Goal: Task Accomplishment & Management: Manage account settings

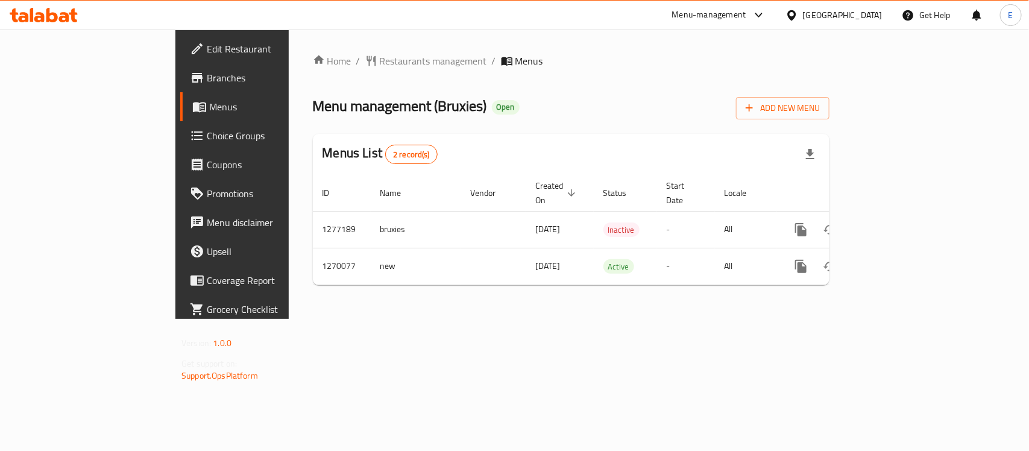
click at [354, 109] on span "Menu management ( Bruxies )" at bounding box center [400, 105] width 174 height 27
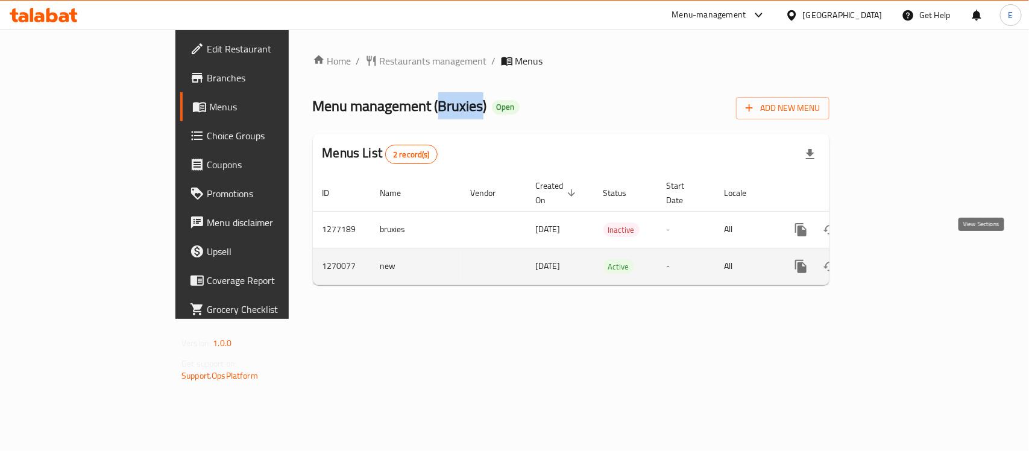
click at [895, 259] on icon "enhanced table" at bounding box center [888, 266] width 14 height 14
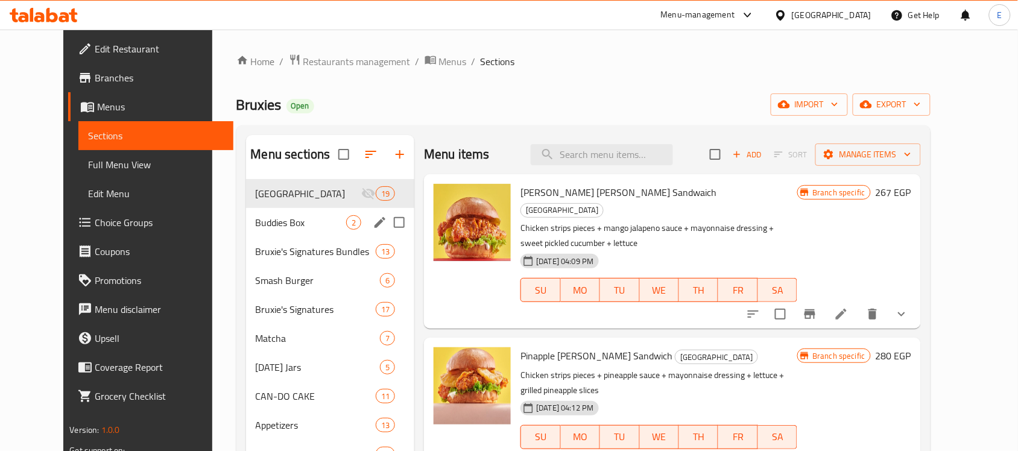
click at [304, 233] on div "Buddies Box 2" at bounding box center [330, 222] width 169 height 29
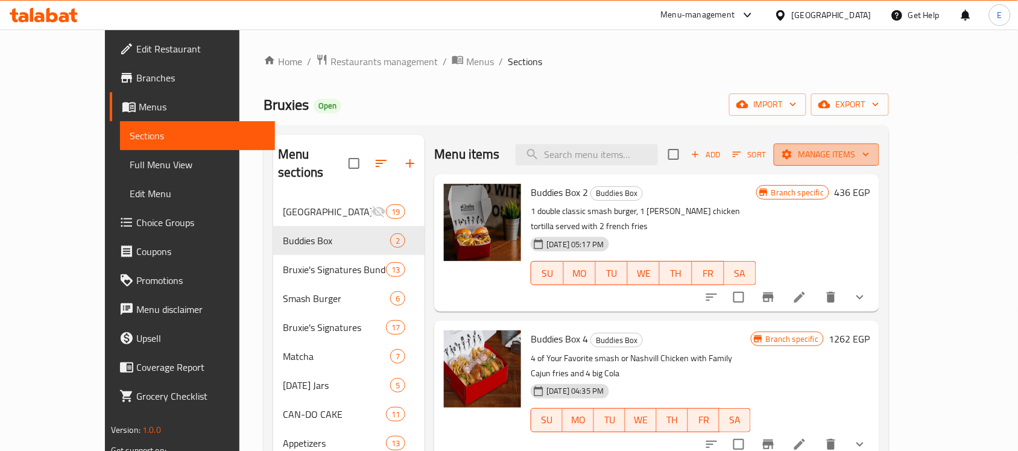
click at [869, 157] on span "Manage items" at bounding box center [826, 154] width 86 height 15
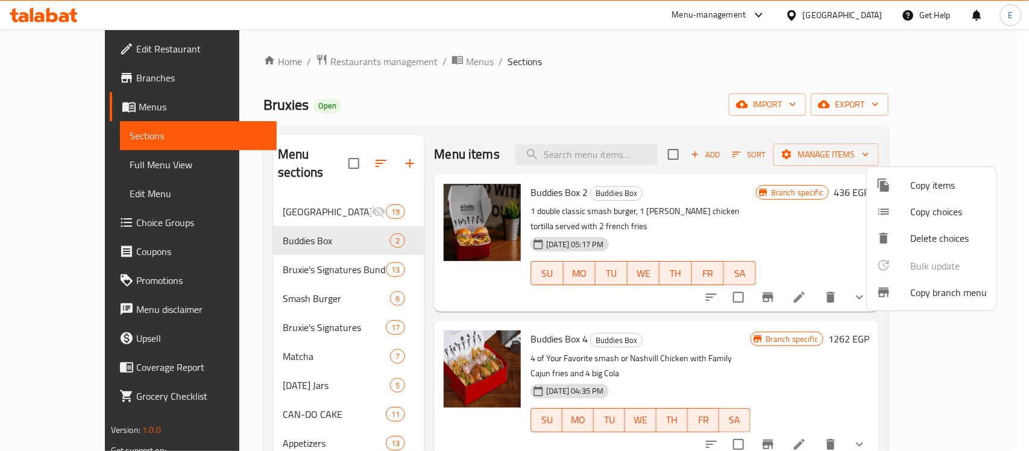
click at [947, 101] on div at bounding box center [514, 225] width 1029 height 451
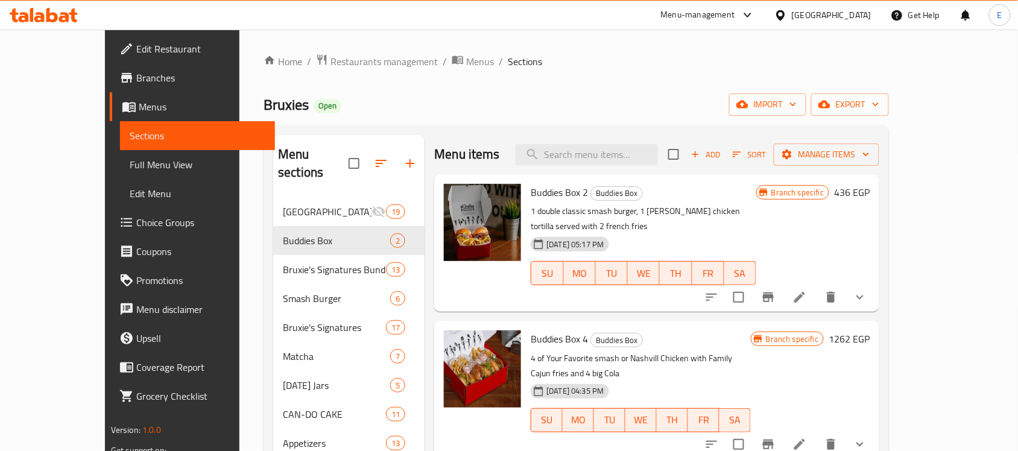
click at [879, 101] on span "export" at bounding box center [849, 104] width 58 height 15
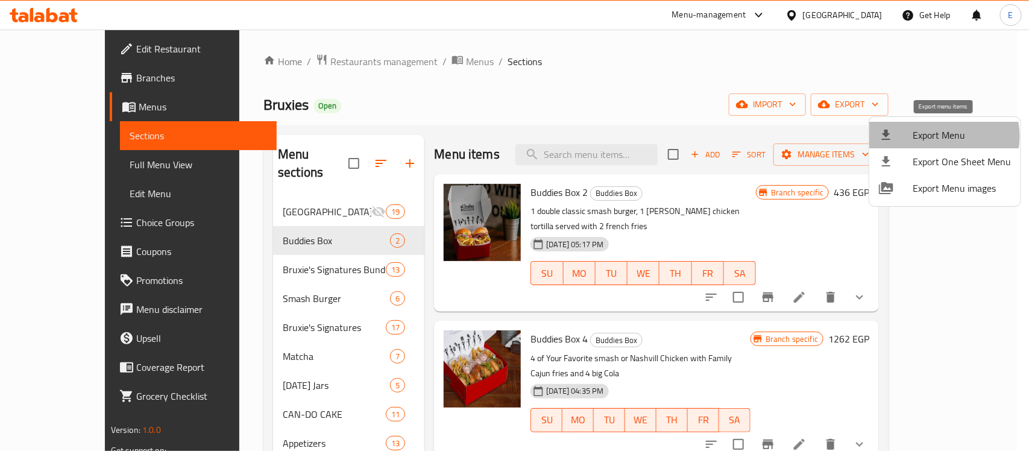
click at [939, 136] on span "Export Menu" at bounding box center [962, 135] width 98 height 14
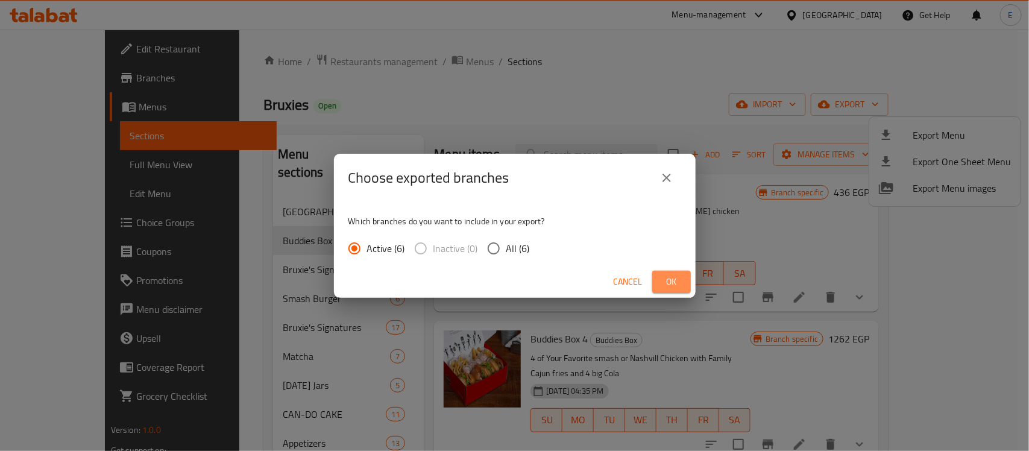
click at [679, 275] on span "Ok" at bounding box center [671, 281] width 19 height 15
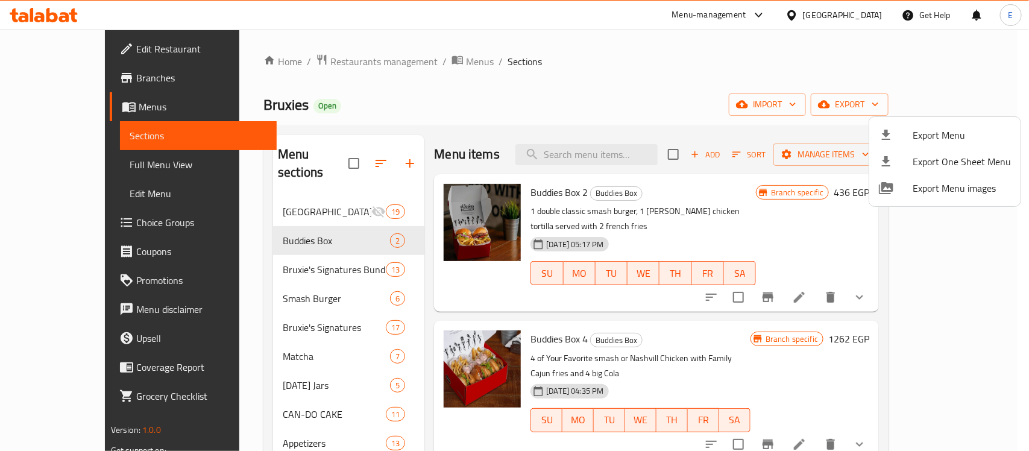
click at [287, 61] on div at bounding box center [514, 225] width 1029 height 451
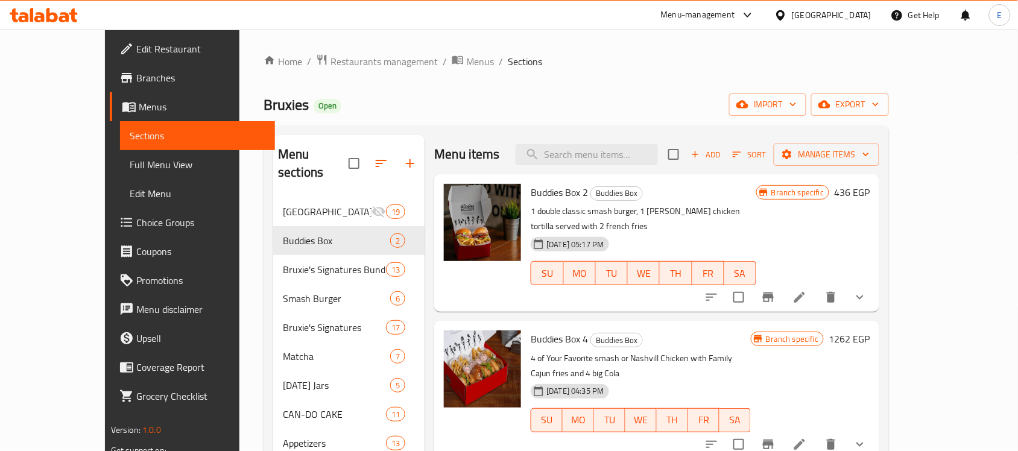
click at [330, 54] on span "Restaurants management" at bounding box center [383, 61] width 107 height 14
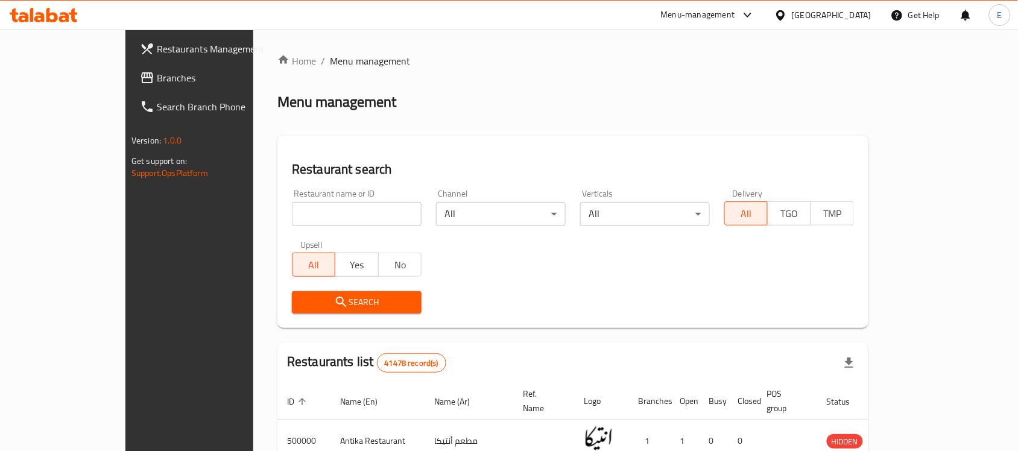
click at [292, 213] on input "search" at bounding box center [357, 214] width 130 height 24
paste input "689066"
type input "689066"
click button "Search" at bounding box center [357, 302] width 130 height 22
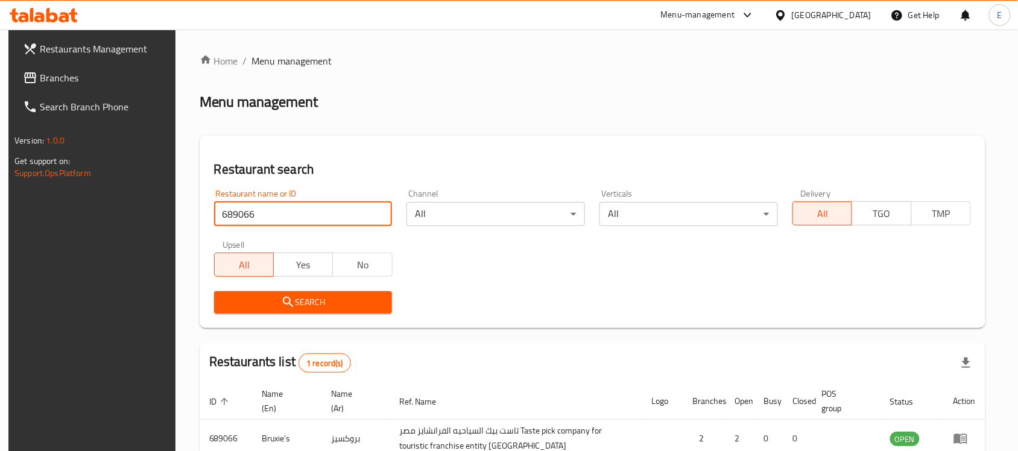
scroll to position [77, 0]
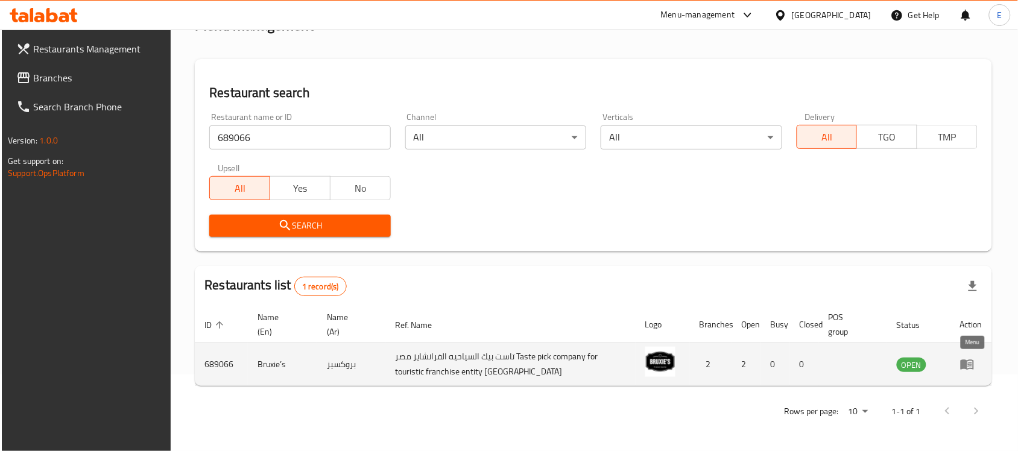
click at [974, 360] on icon "enhanced table" at bounding box center [967, 364] width 14 height 14
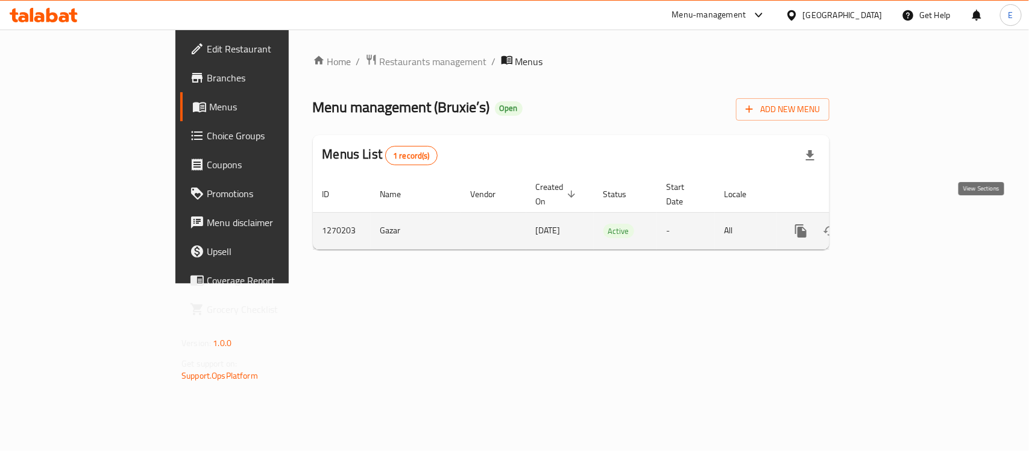
click at [902, 216] on link "enhanced table" at bounding box center [887, 230] width 29 height 29
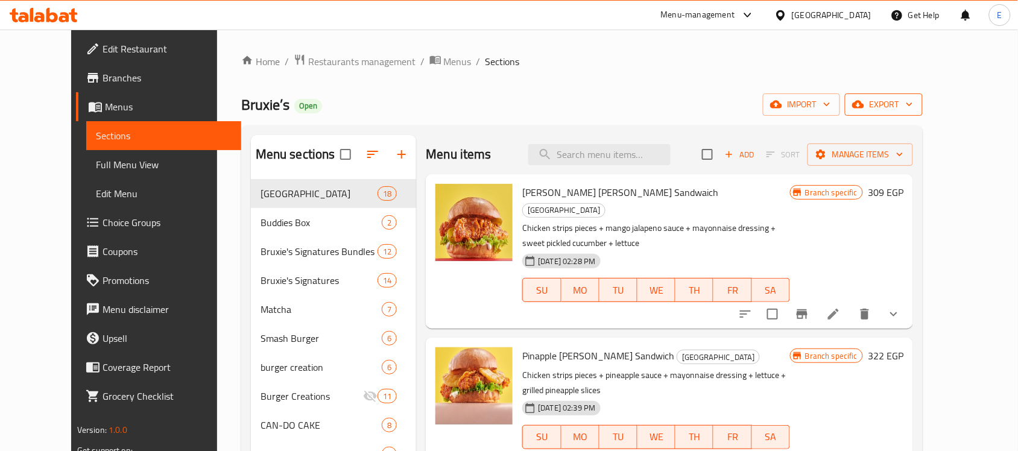
click at [922, 116] on button "export" at bounding box center [884, 104] width 78 height 22
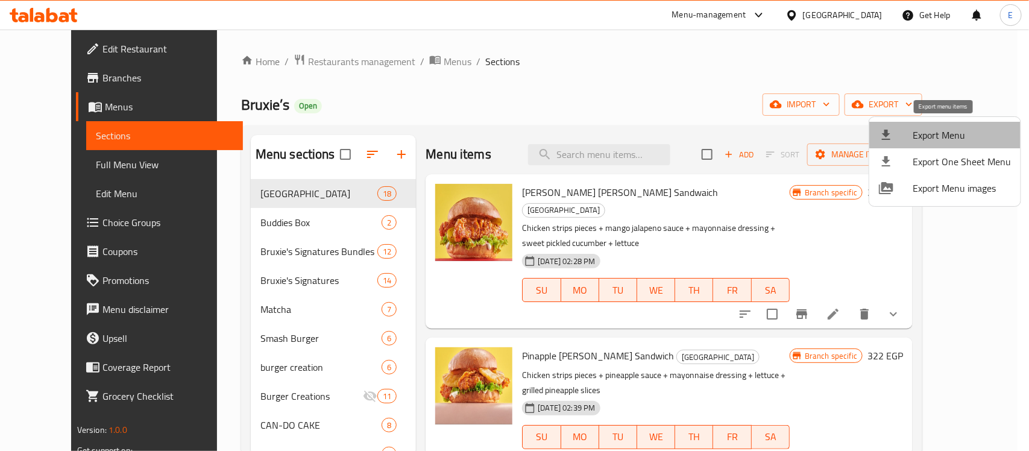
click at [946, 130] on span "Export Menu" at bounding box center [962, 135] width 98 height 14
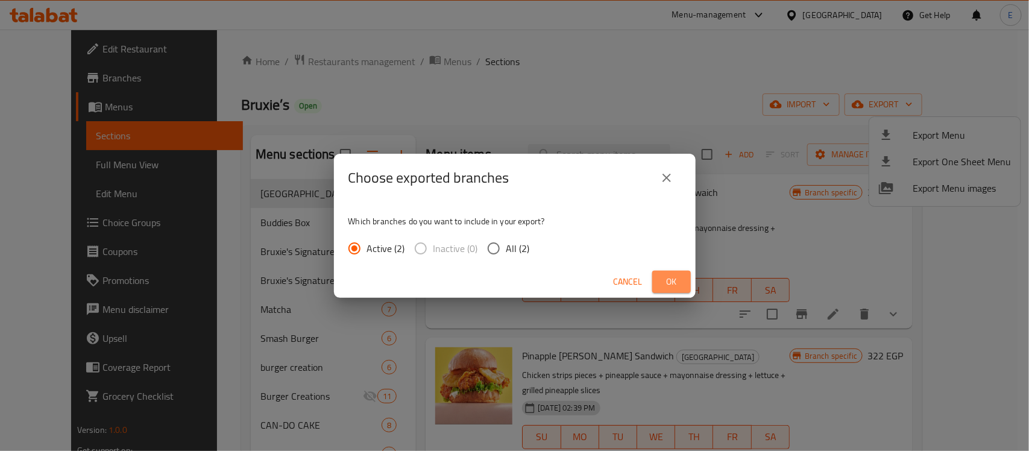
click at [664, 280] on span "Ok" at bounding box center [671, 281] width 19 height 15
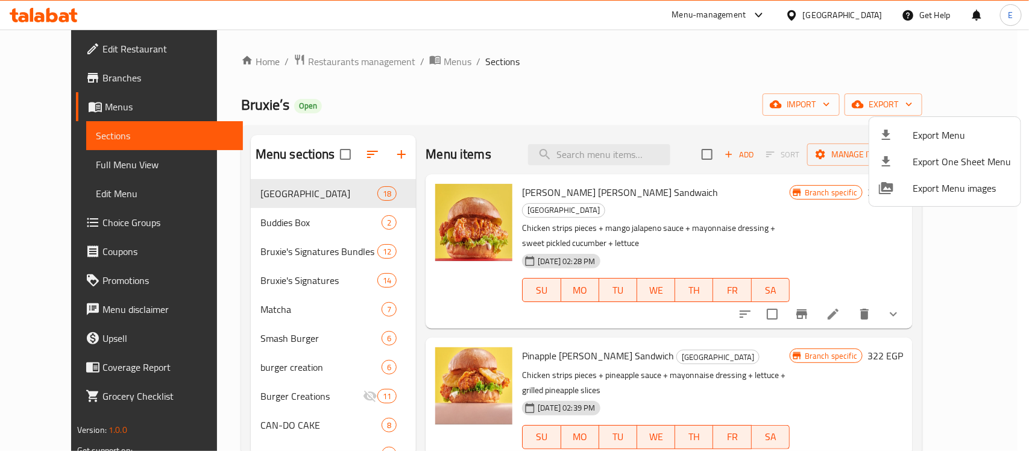
click at [429, 107] on div at bounding box center [514, 225] width 1029 height 451
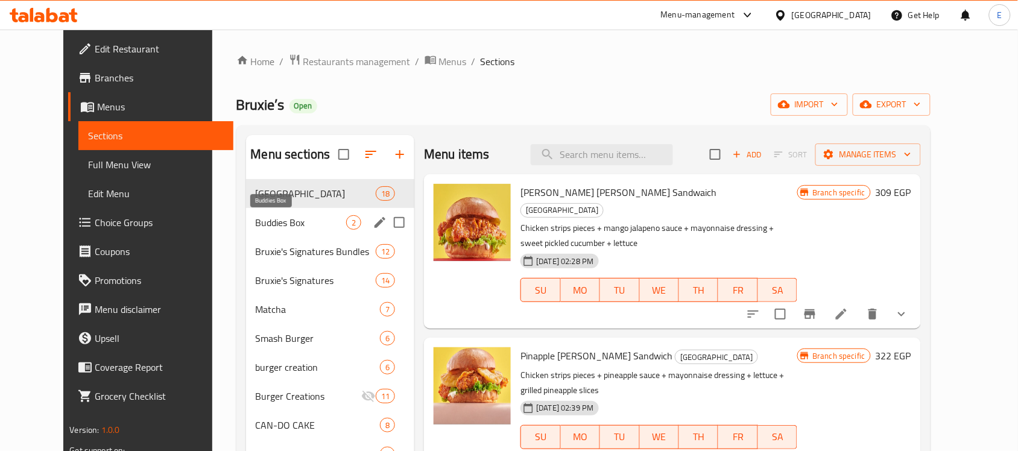
click at [312, 215] on span "Buddies Box" at bounding box center [301, 222] width 91 height 14
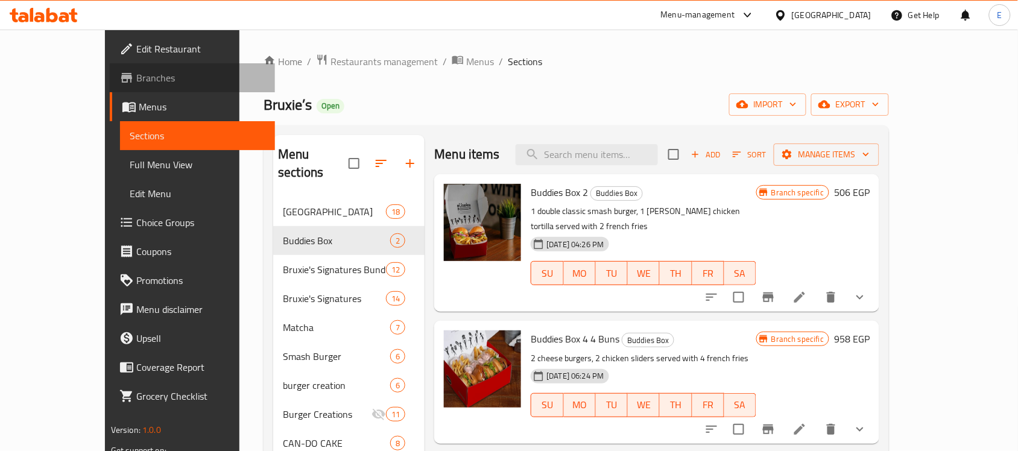
click at [136, 77] on span "Branches" at bounding box center [200, 78] width 129 height 14
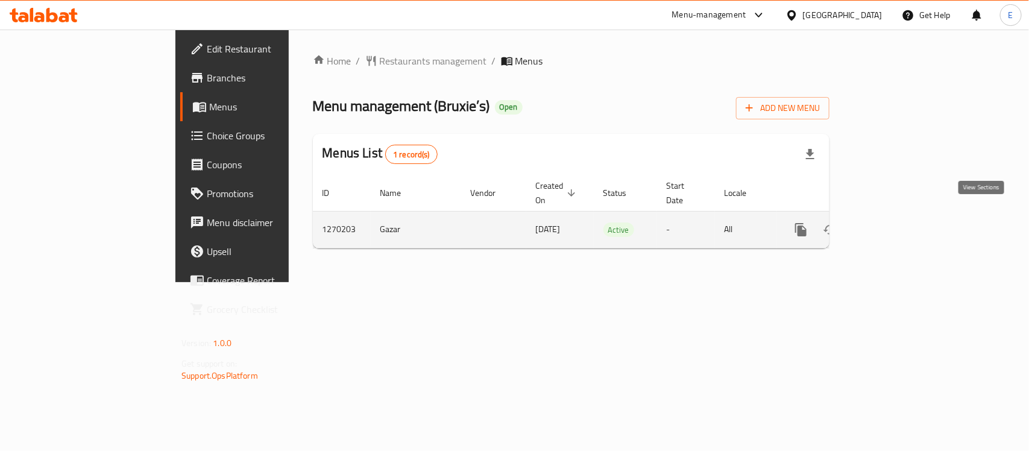
click at [902, 224] on link "enhanced table" at bounding box center [887, 229] width 29 height 29
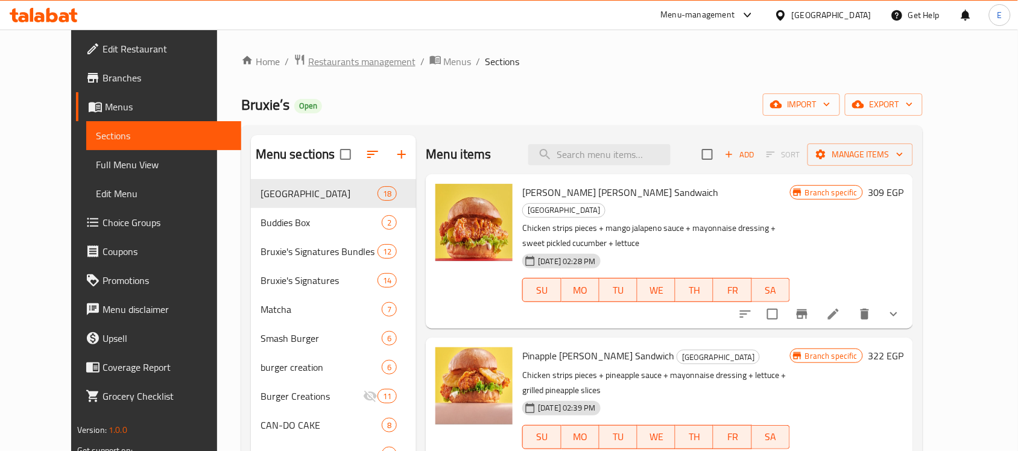
click at [315, 61] on span "Restaurants management" at bounding box center [361, 61] width 107 height 14
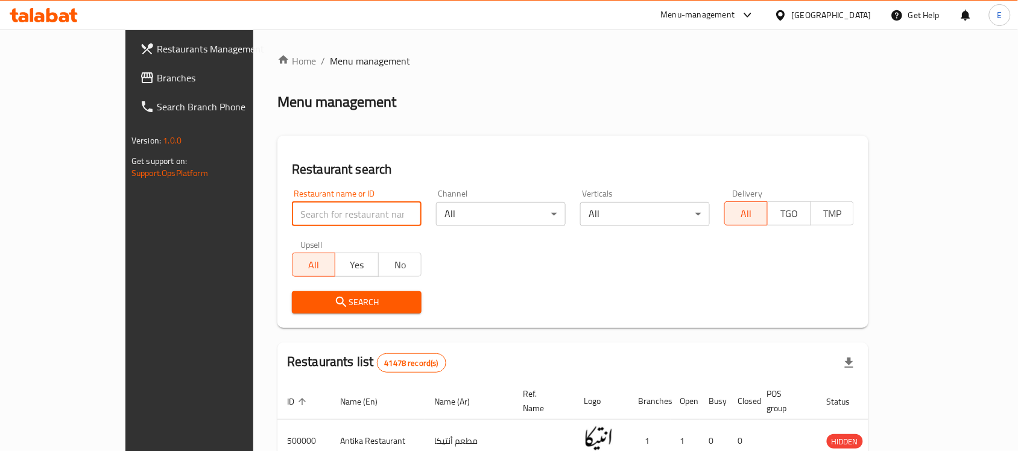
click at [309, 213] on input "search" at bounding box center [357, 214] width 130 height 24
paste input "704900"
type input "704900"
click button "Search" at bounding box center [357, 302] width 130 height 22
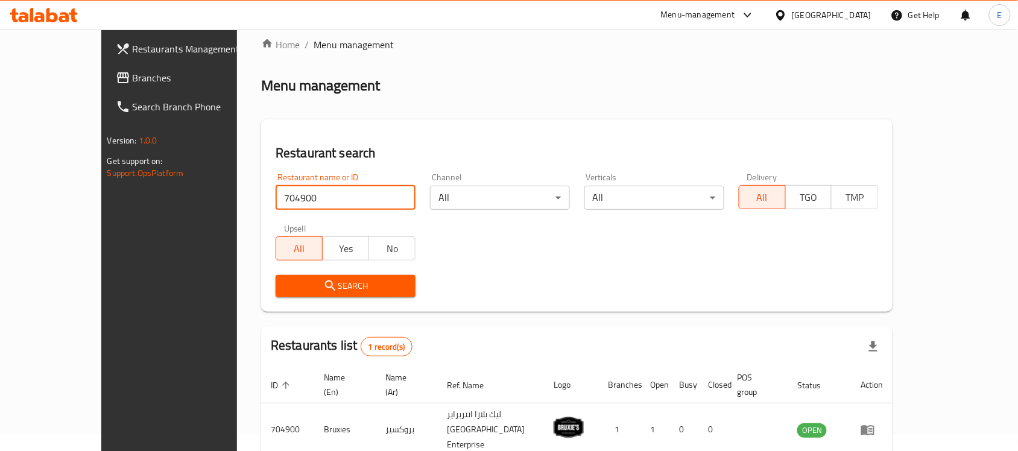
scroll to position [63, 0]
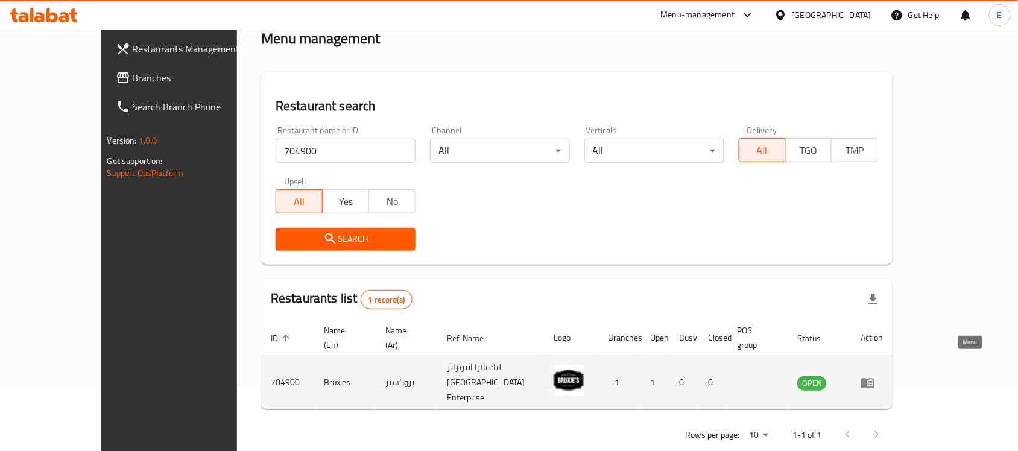
click at [875, 376] on icon "enhanced table" at bounding box center [867, 383] width 14 height 14
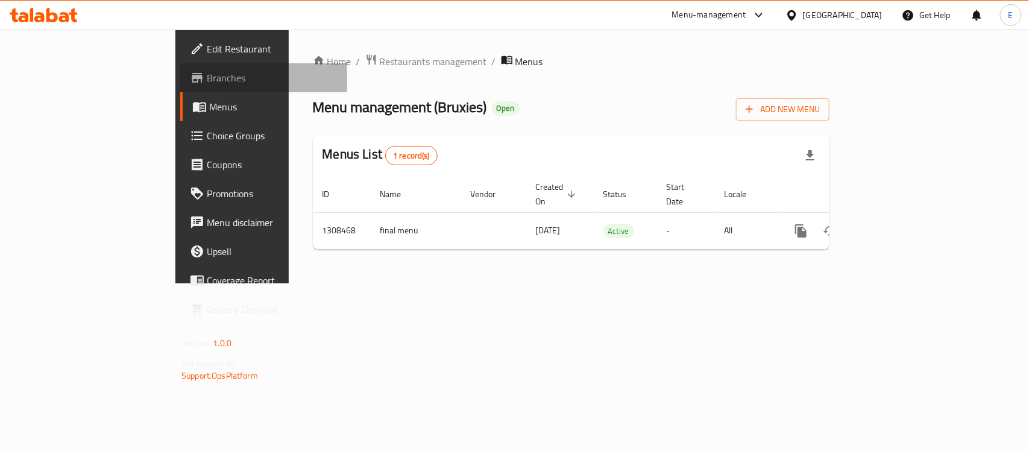
click at [207, 76] on span "Branches" at bounding box center [272, 78] width 131 height 14
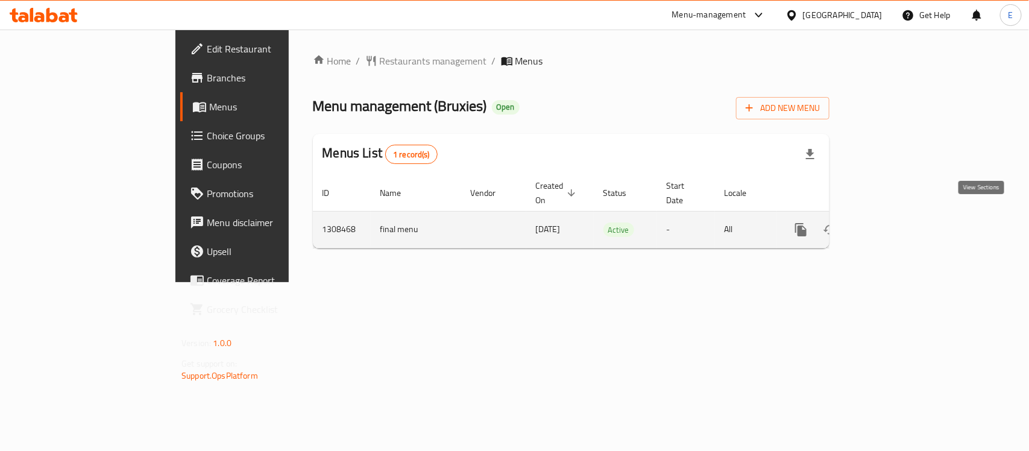
click at [902, 215] on link "enhanced table" at bounding box center [887, 229] width 29 height 29
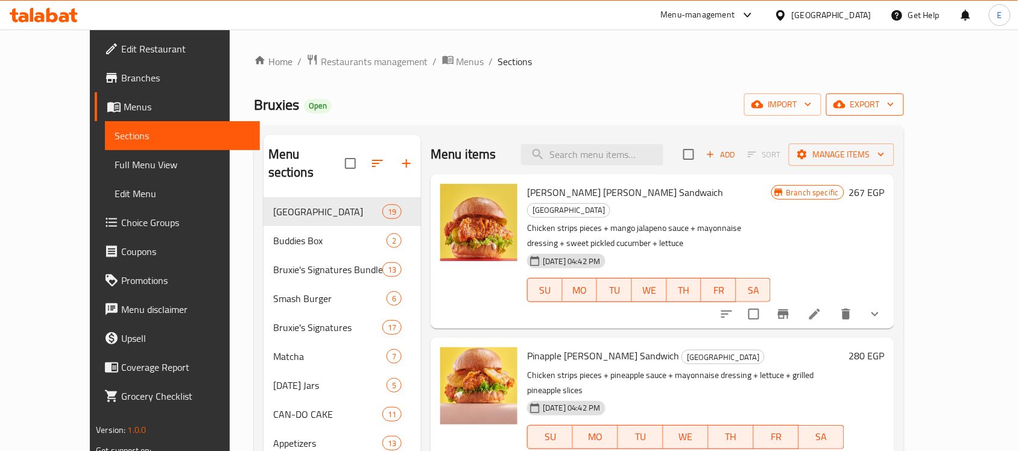
click at [894, 112] on span "export" at bounding box center [865, 104] width 58 height 15
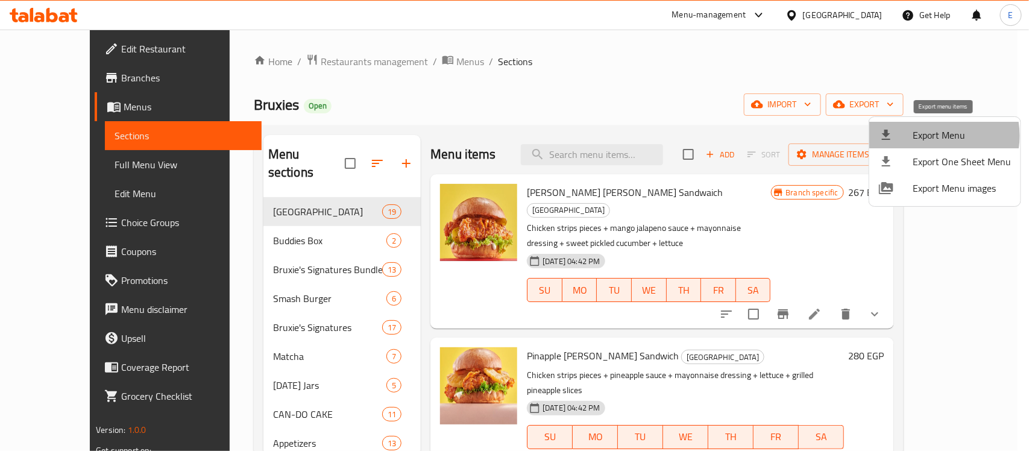
click at [933, 136] on span "Export Menu" at bounding box center [962, 135] width 98 height 14
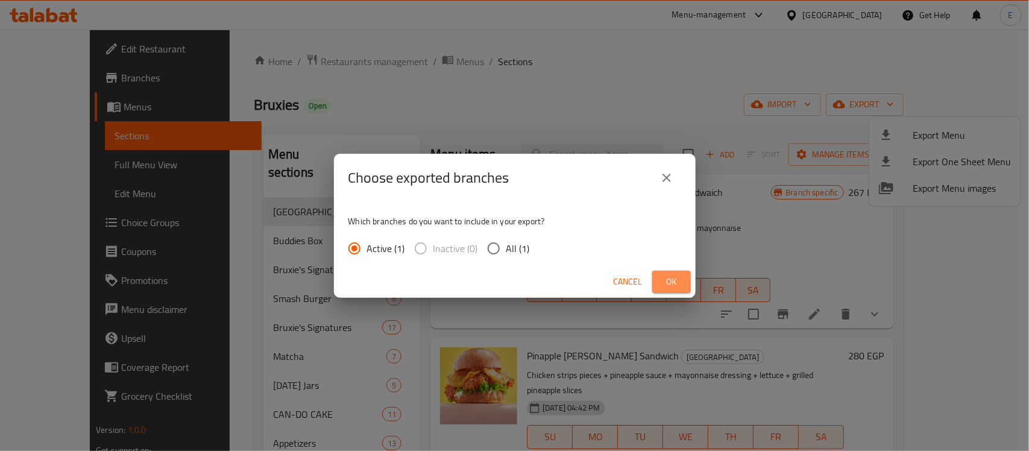
click at [669, 289] on button "Ok" at bounding box center [671, 282] width 39 height 22
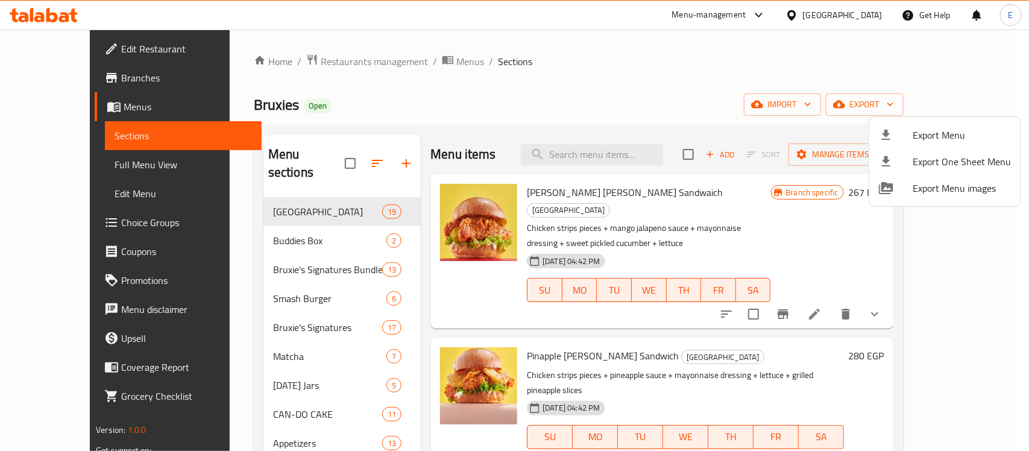
click at [286, 228] on div at bounding box center [514, 225] width 1029 height 451
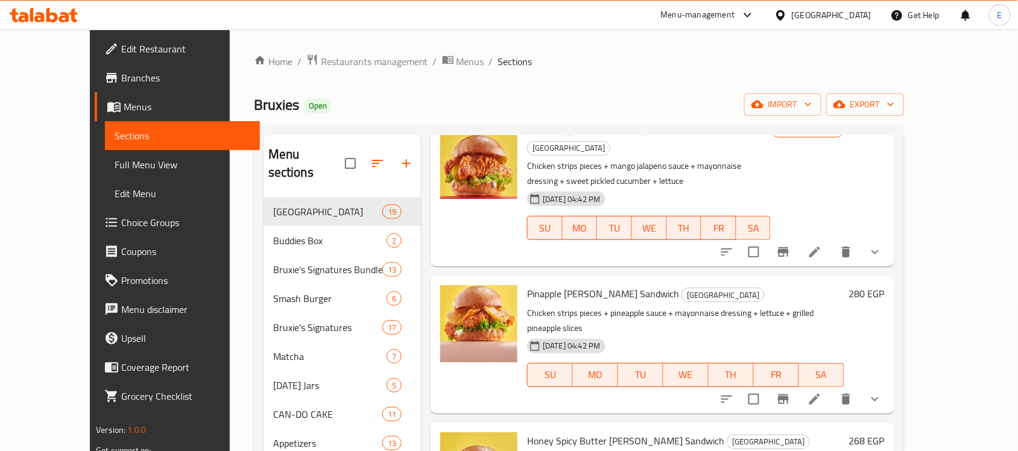
scroll to position [63, 0]
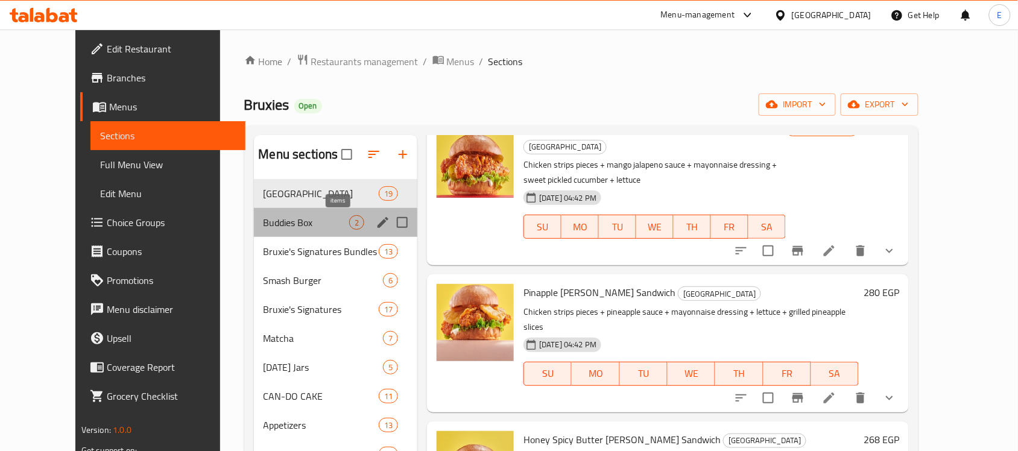
click at [350, 225] on span "2" at bounding box center [357, 222] width 14 height 11
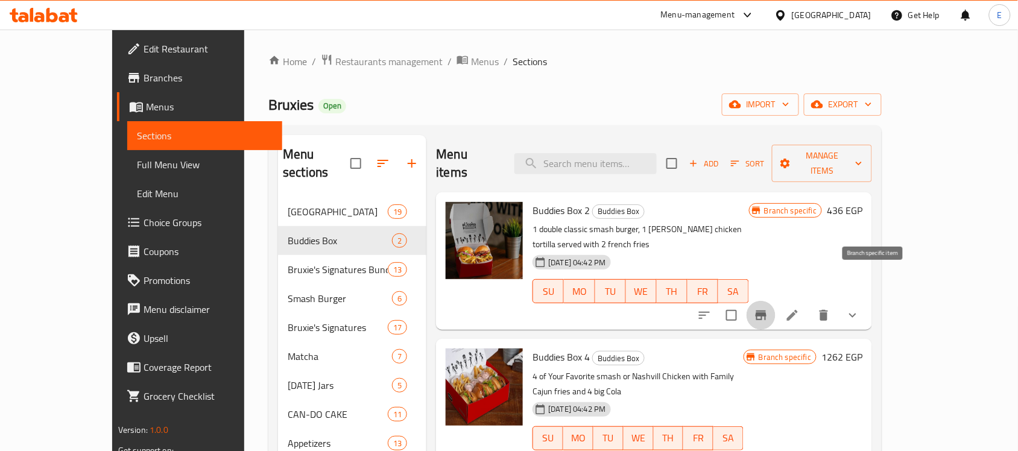
click at [775, 301] on button "Branch-specific-item" at bounding box center [760, 315] width 29 height 29
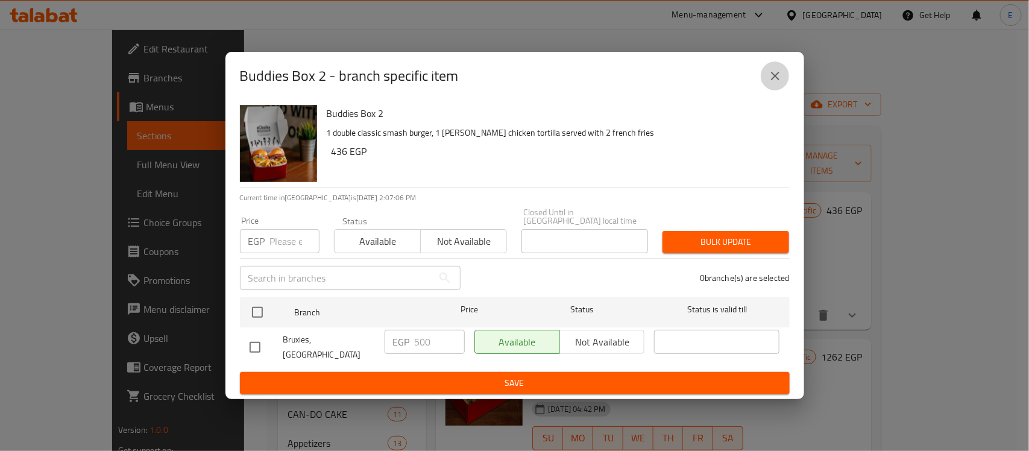
click at [763, 86] on button "close" at bounding box center [775, 75] width 29 height 29
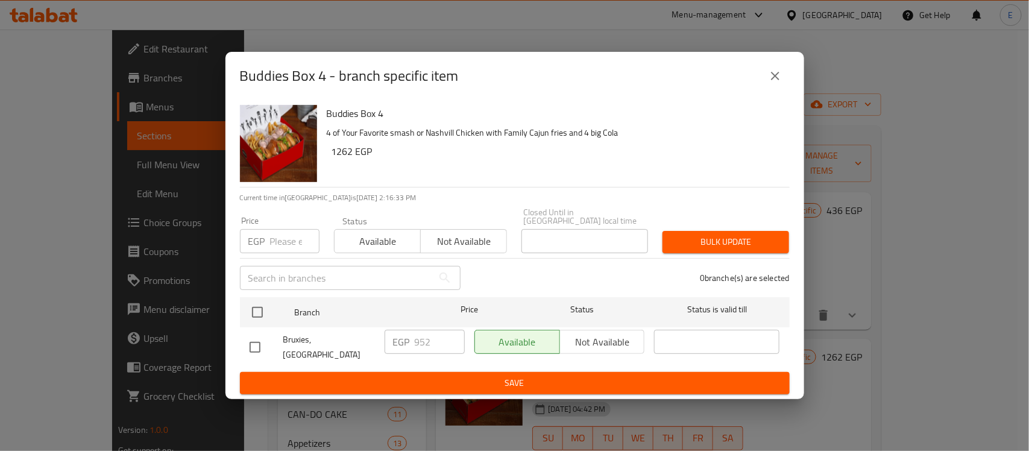
click at [773, 79] on icon "close" at bounding box center [775, 76] width 8 height 8
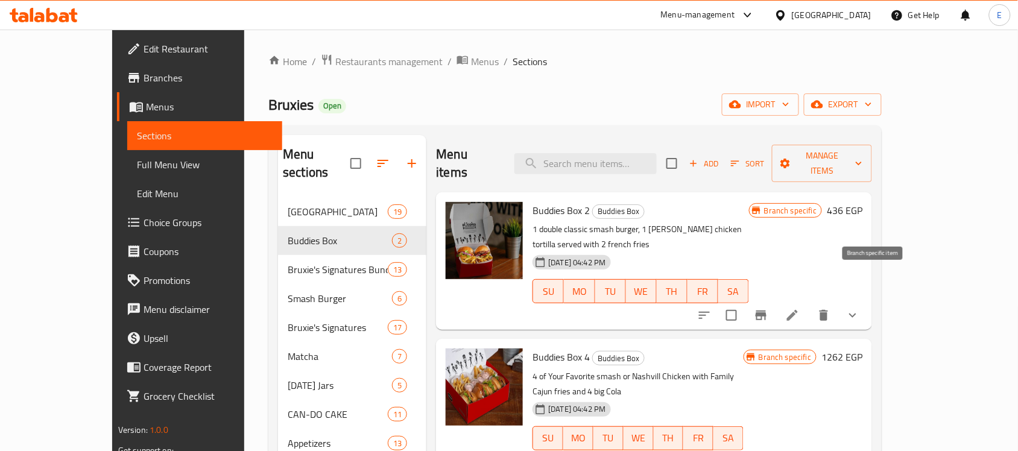
click at [768, 308] on icon "Branch-specific-item" at bounding box center [761, 315] width 14 height 14
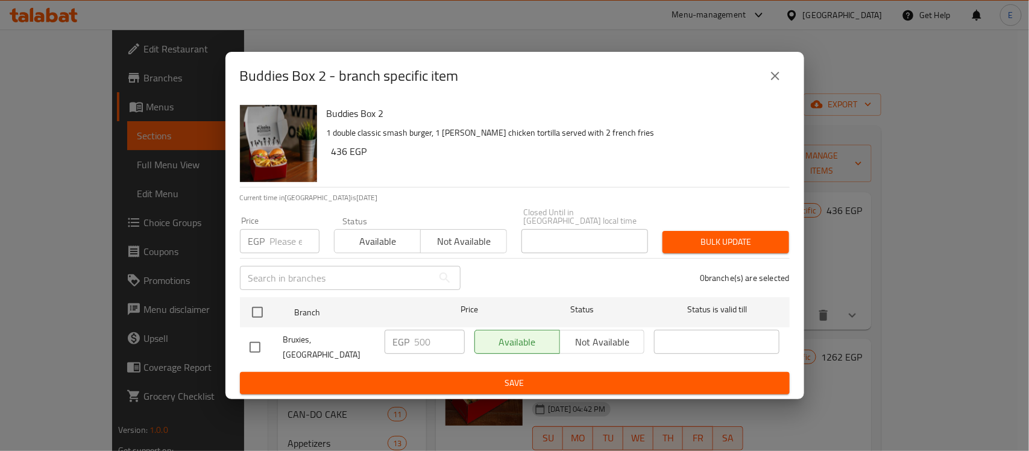
click at [269, 234] on div "EGP Price" at bounding box center [280, 241] width 80 height 24
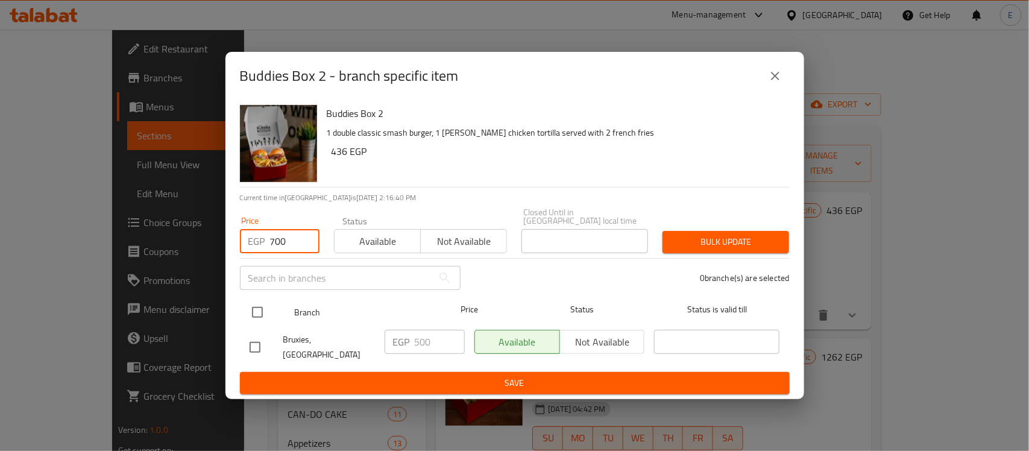
type input "700"
click at [255, 307] on input "checkbox" at bounding box center [257, 312] width 25 height 25
checkbox input "true"
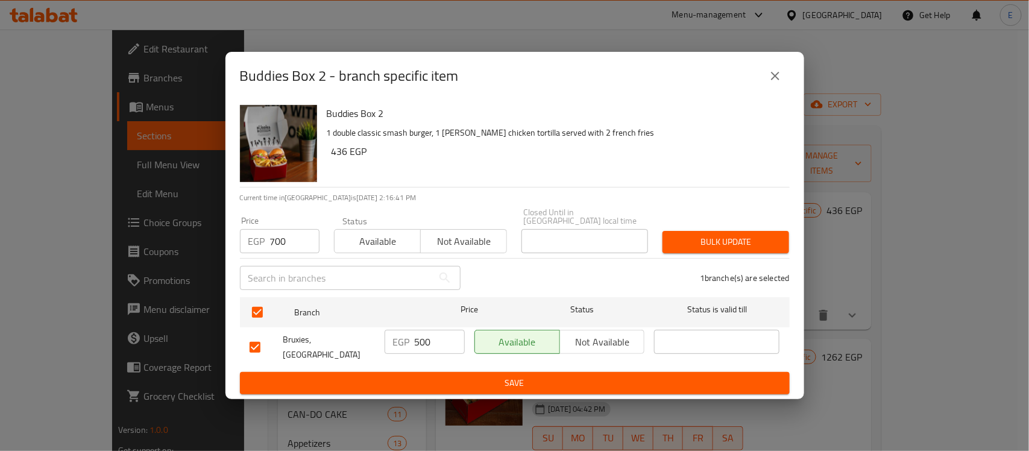
click at [714, 234] on span "Bulk update" at bounding box center [725, 241] width 107 height 15
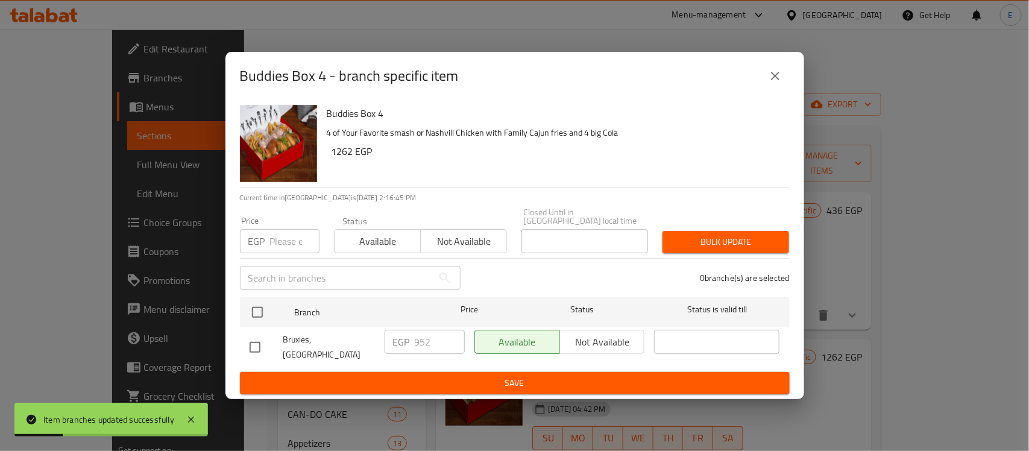
click at [285, 242] on input "number" at bounding box center [294, 241] width 49 height 24
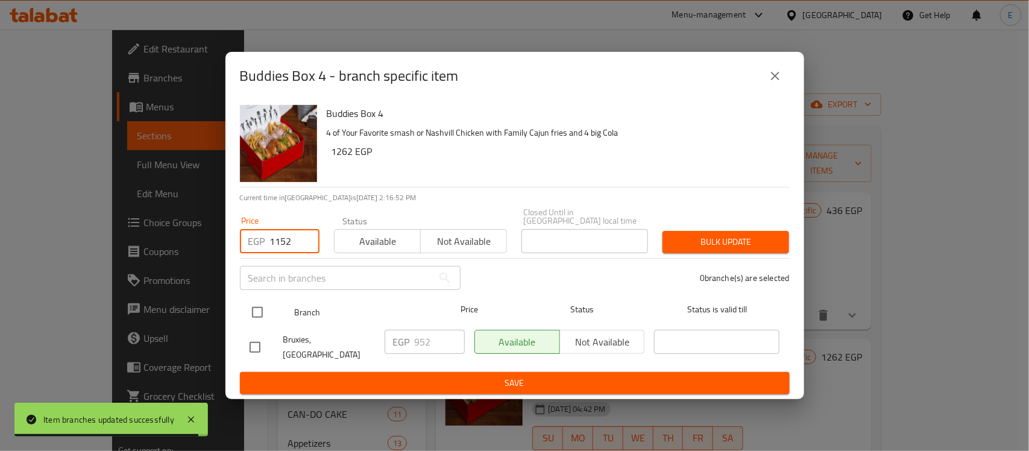
type input "1152"
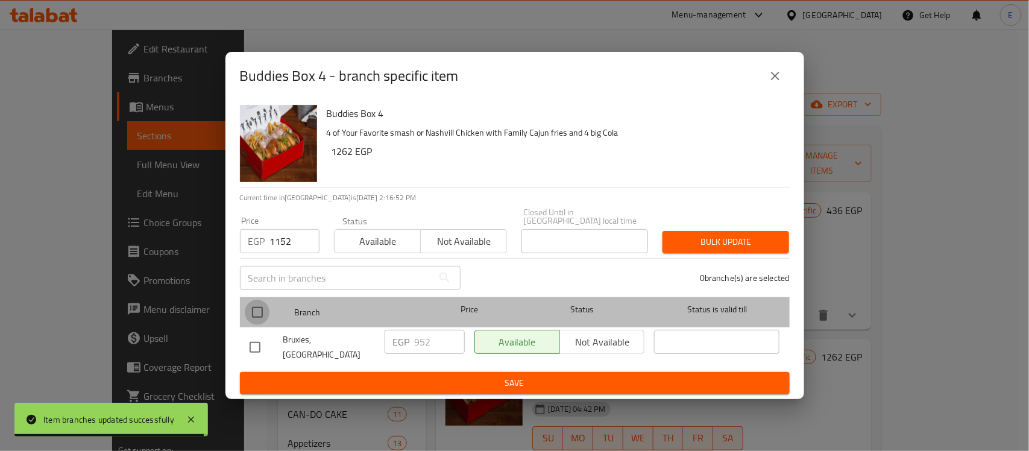
click at [260, 309] on input "checkbox" at bounding box center [257, 312] width 25 height 25
checkbox input "true"
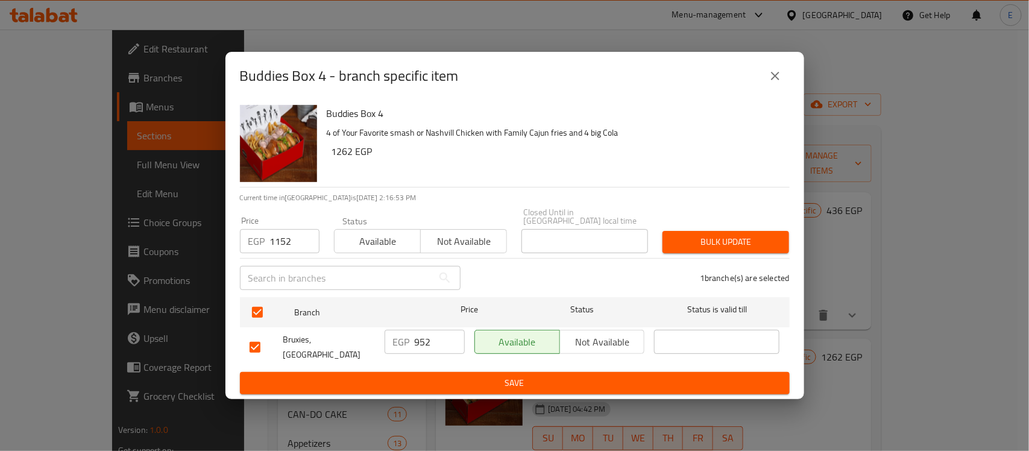
click at [700, 234] on span "Bulk update" at bounding box center [725, 241] width 107 height 15
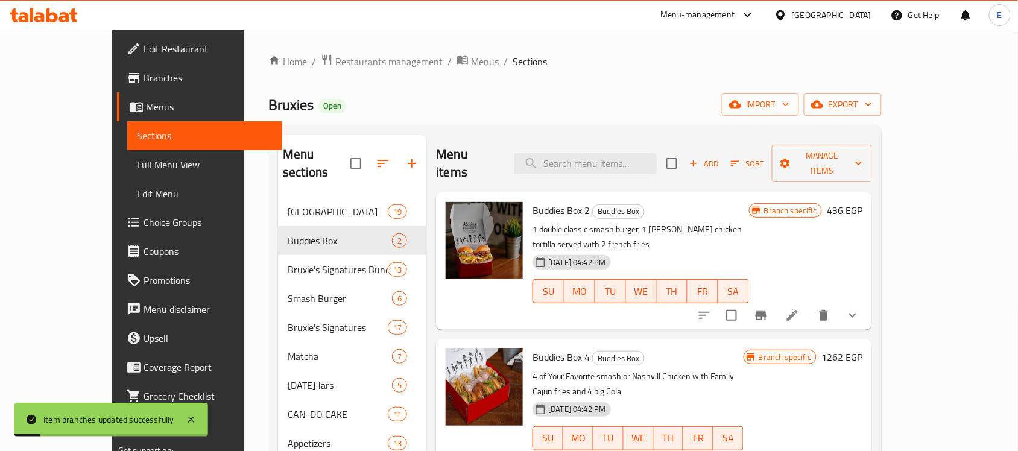
click at [471, 62] on span "Menus" at bounding box center [485, 61] width 28 height 14
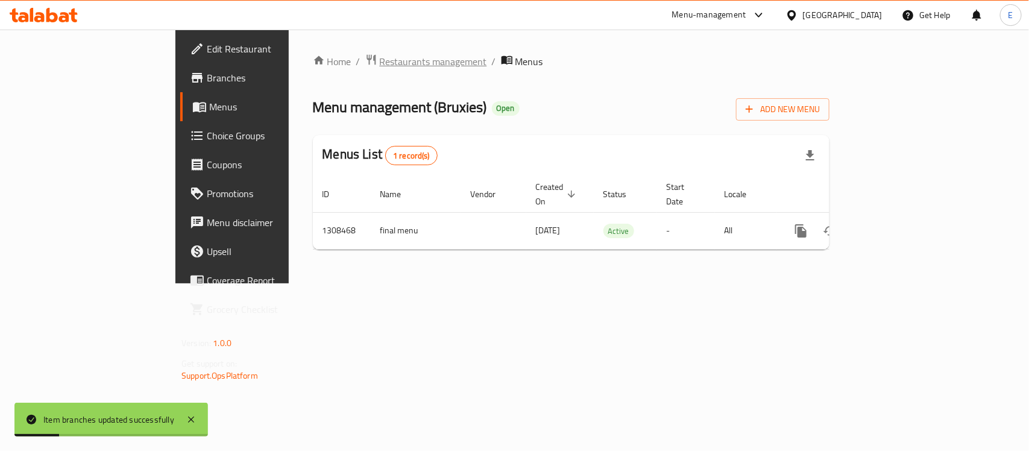
click at [380, 57] on span "Restaurants management" at bounding box center [433, 61] width 107 height 14
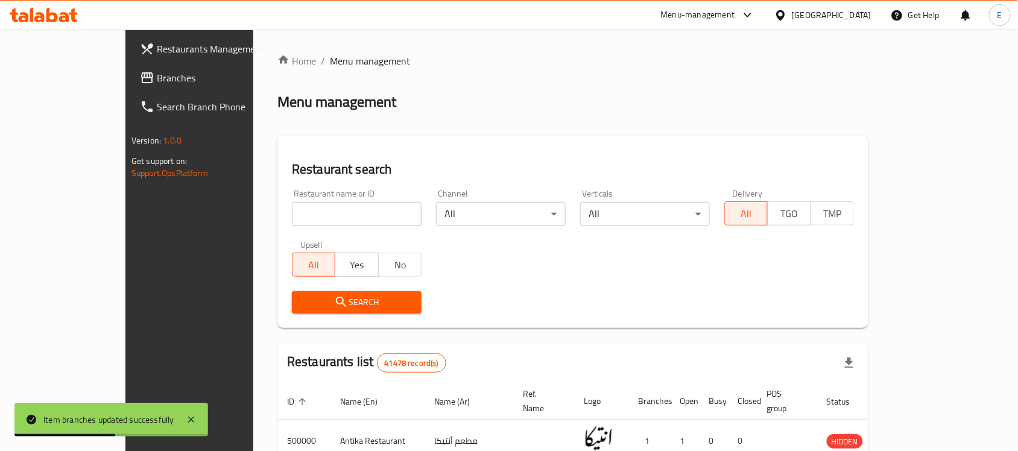
click at [292, 206] on input "search" at bounding box center [357, 214] width 130 height 24
paste input "689066"
type input "689066"
click button "Search" at bounding box center [357, 302] width 130 height 22
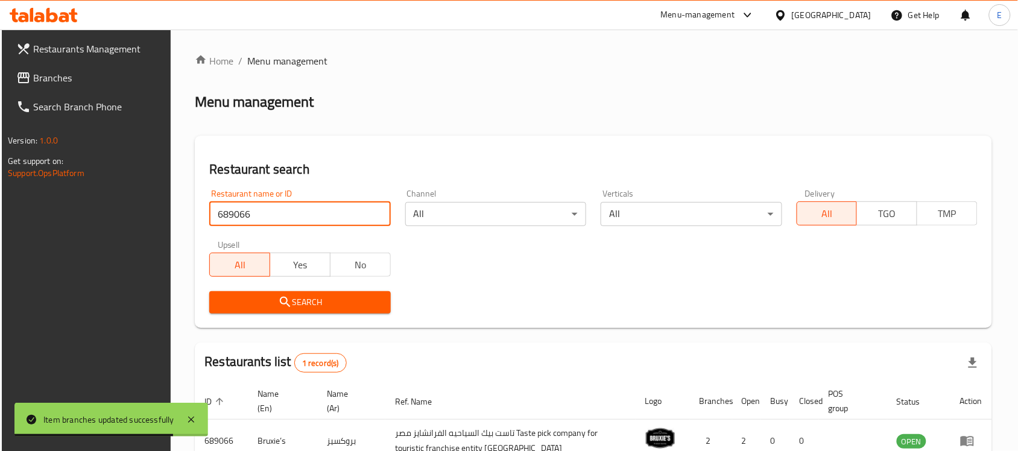
scroll to position [77, 0]
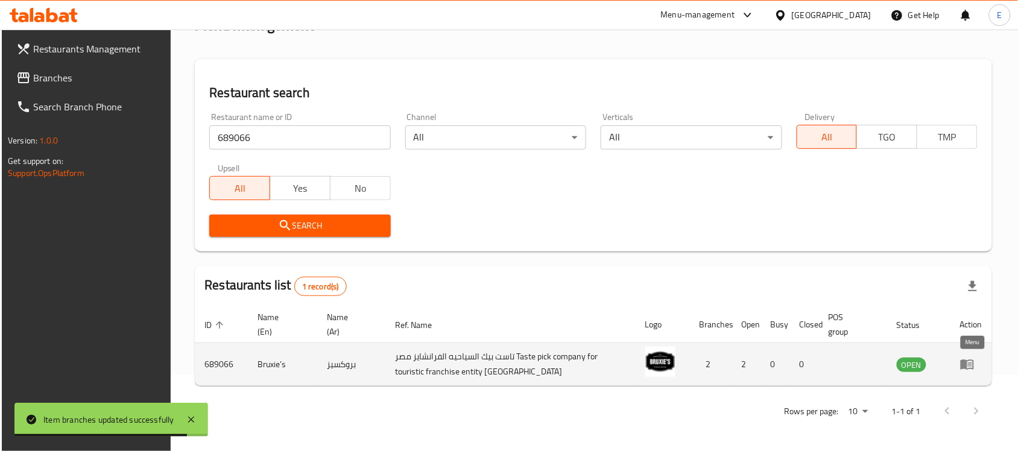
click at [971, 366] on icon "enhanced table" at bounding box center [970, 364] width 4 height 5
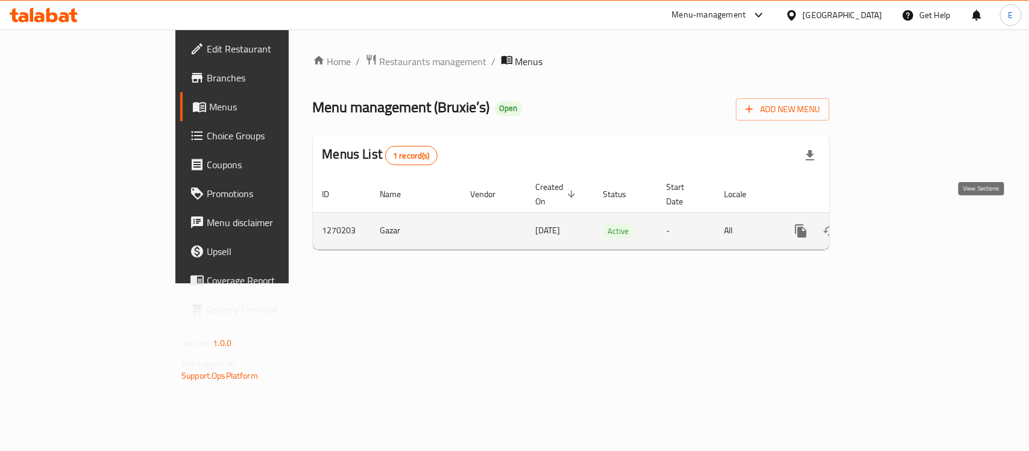
click at [895, 224] on icon "enhanced table" at bounding box center [888, 231] width 14 height 14
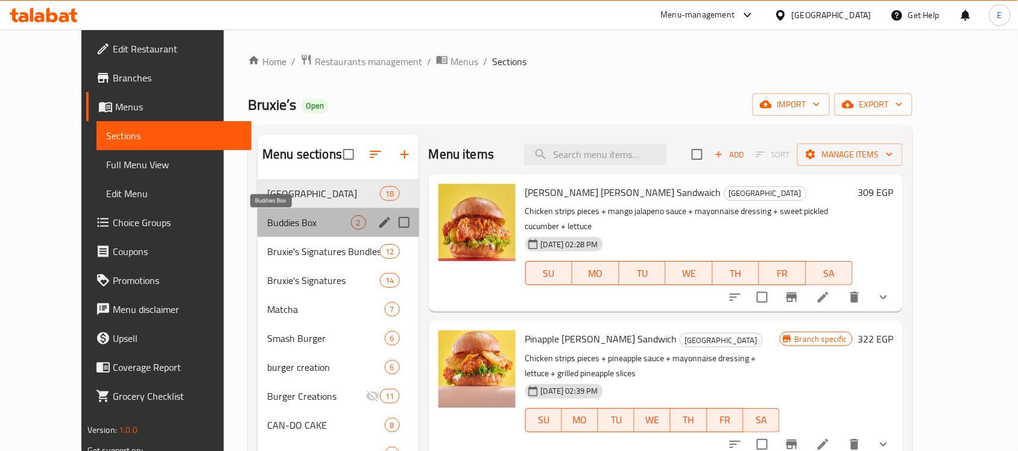
click at [285, 219] on span "Buddies Box" at bounding box center [308, 222] width 83 height 14
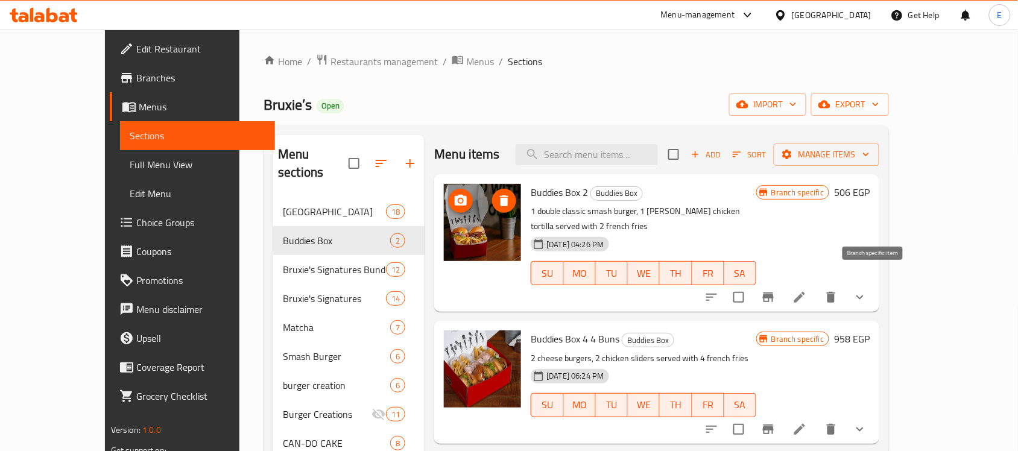
click at [773, 292] on icon "Branch-specific-item" at bounding box center [768, 297] width 11 height 10
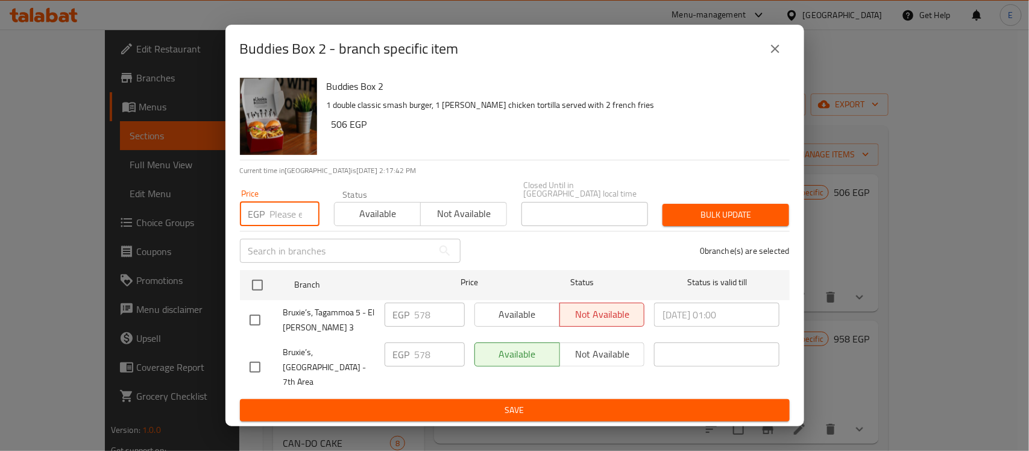
click at [289, 218] on input "number" at bounding box center [294, 214] width 49 height 24
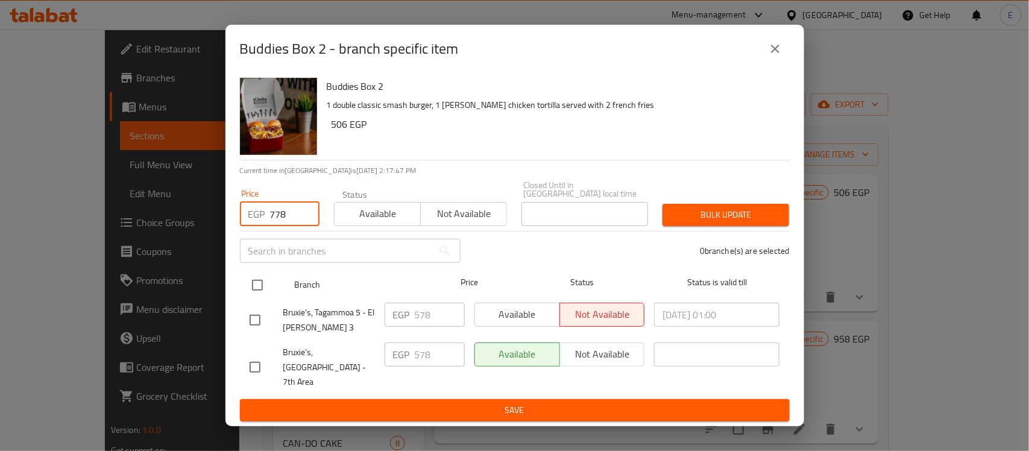
type input "778"
click at [251, 288] on input "checkbox" at bounding box center [257, 284] width 25 height 25
checkbox input "true"
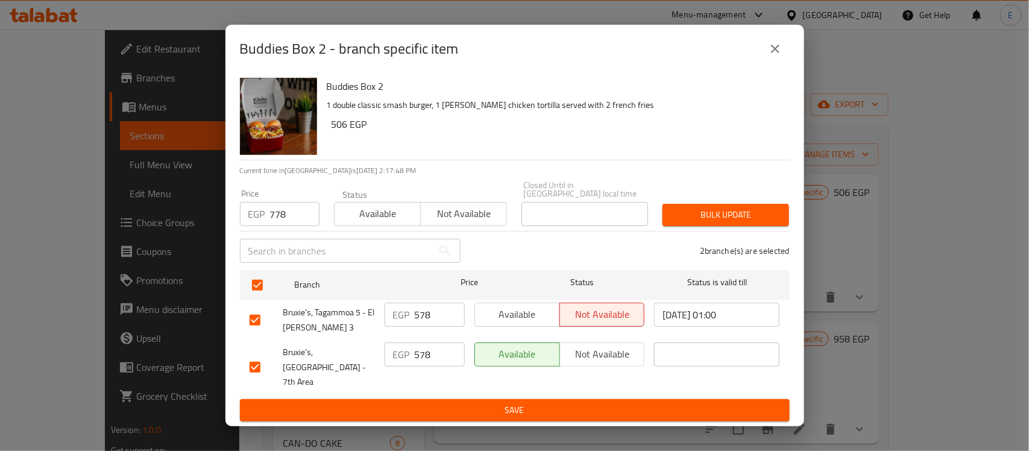
click at [691, 221] on span "Bulk update" at bounding box center [725, 214] width 107 height 15
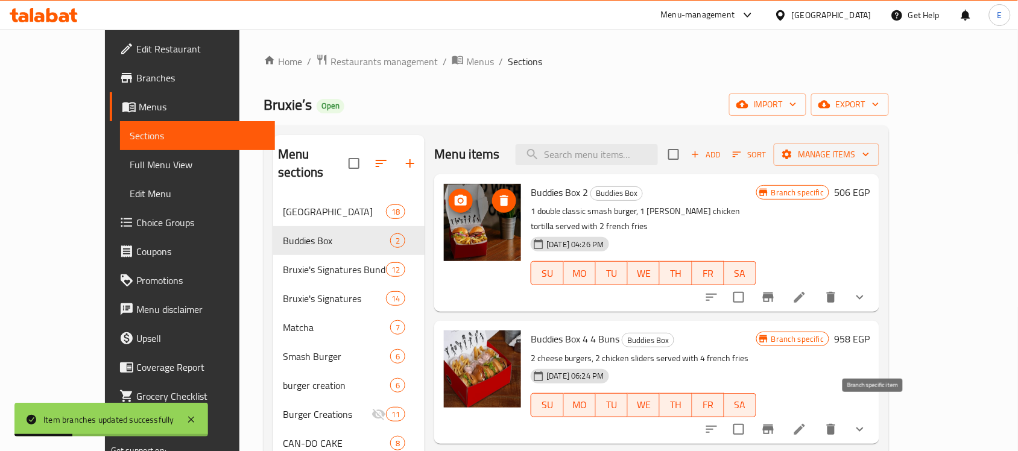
click at [773, 424] on icon "Branch-specific-item" at bounding box center [768, 429] width 11 height 10
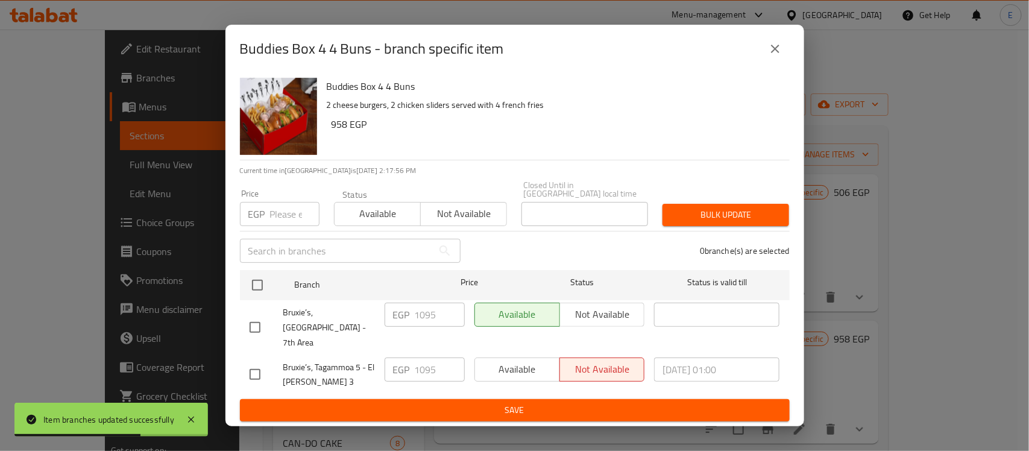
click at [271, 217] on input "number" at bounding box center [294, 214] width 49 height 24
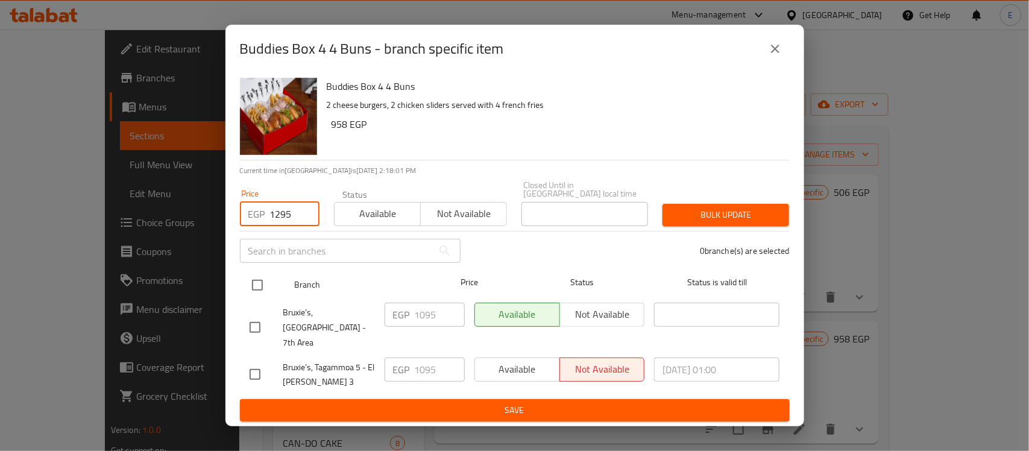
type input "1295"
click at [251, 298] on input "checkbox" at bounding box center [257, 284] width 25 height 25
checkbox input "true"
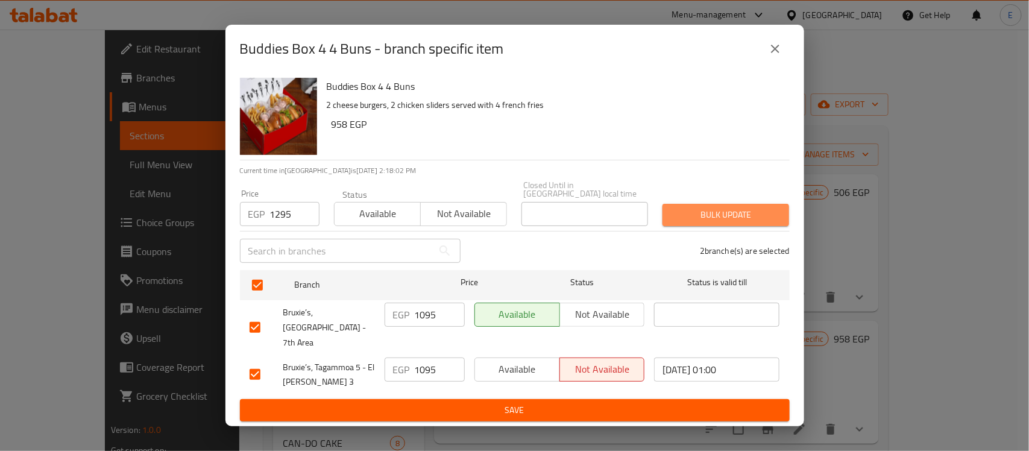
click at [720, 218] on span "Bulk update" at bounding box center [725, 214] width 107 height 15
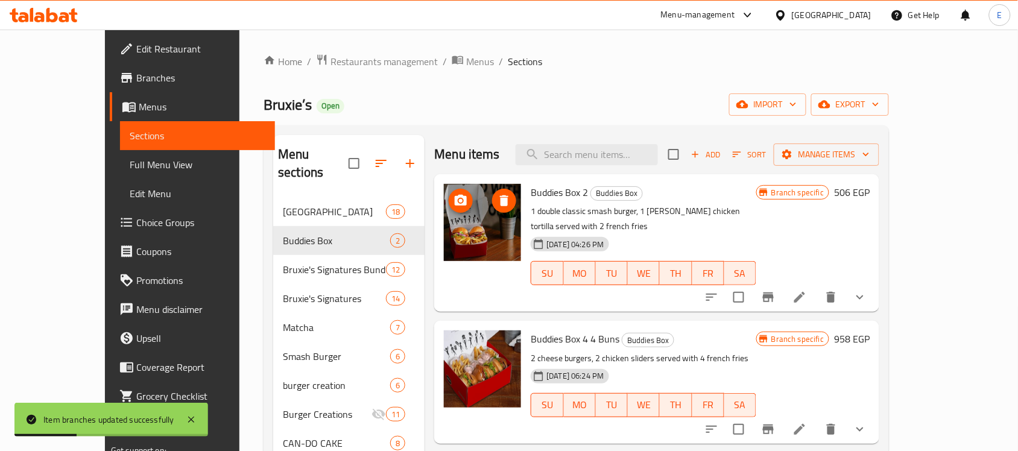
click at [775, 422] on icon "Branch-specific-item" at bounding box center [768, 429] width 14 height 14
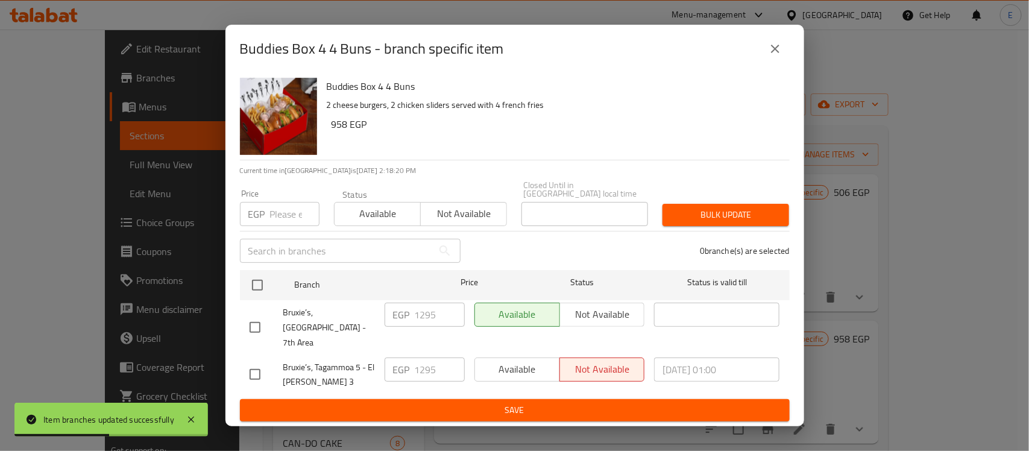
click at [769, 63] on button "close" at bounding box center [775, 48] width 29 height 29
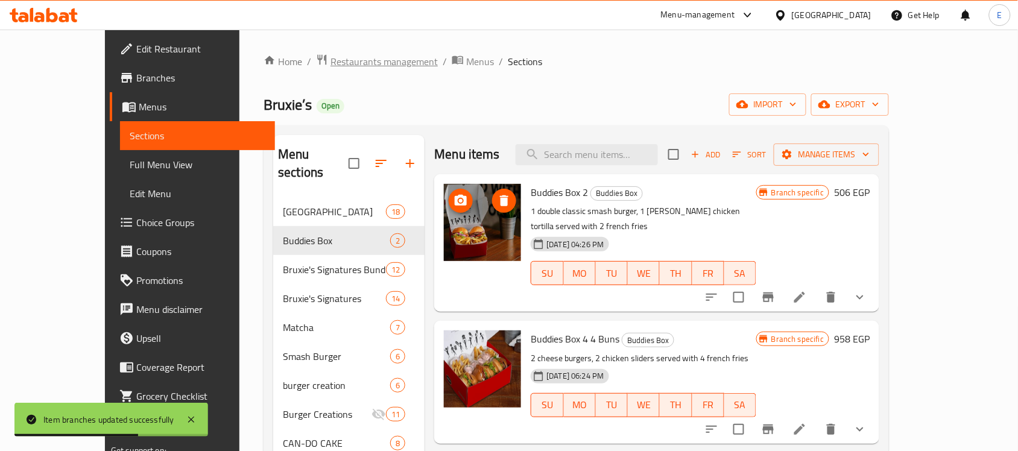
click at [330, 66] on span "Restaurants management" at bounding box center [383, 61] width 107 height 14
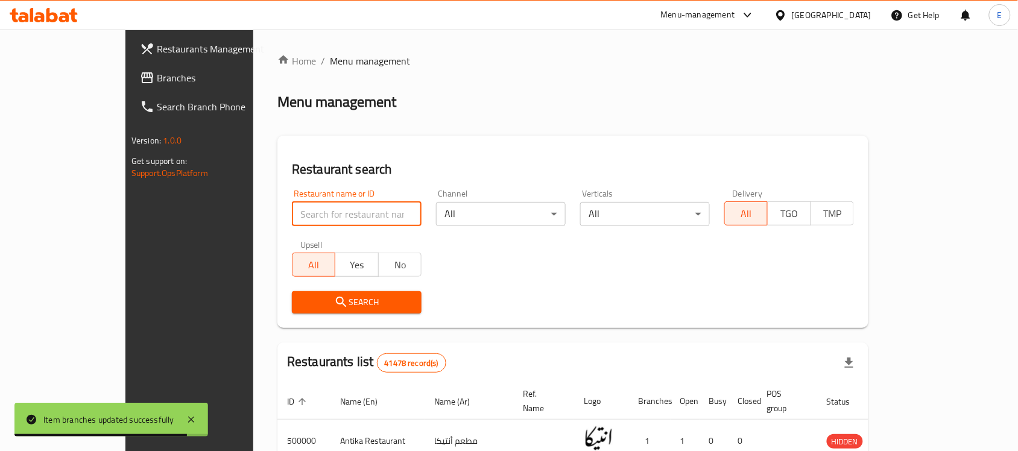
click at [292, 204] on input "search" at bounding box center [357, 214] width 130 height 24
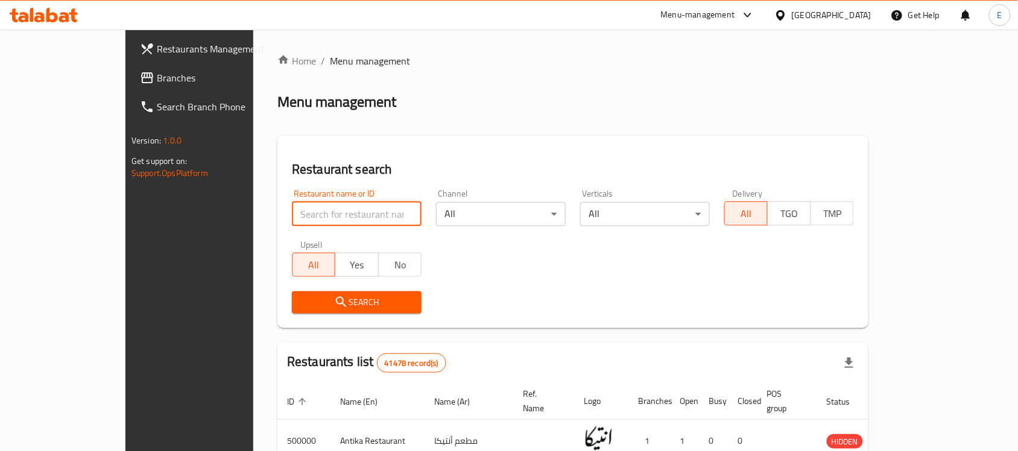
paste input "688930"
type input "688930"
click button "Search" at bounding box center [357, 302] width 130 height 22
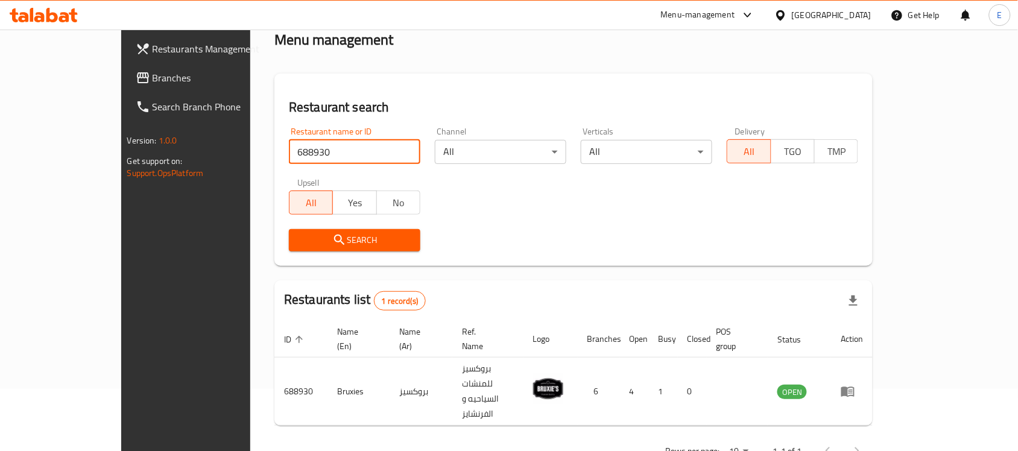
scroll to position [63, 0]
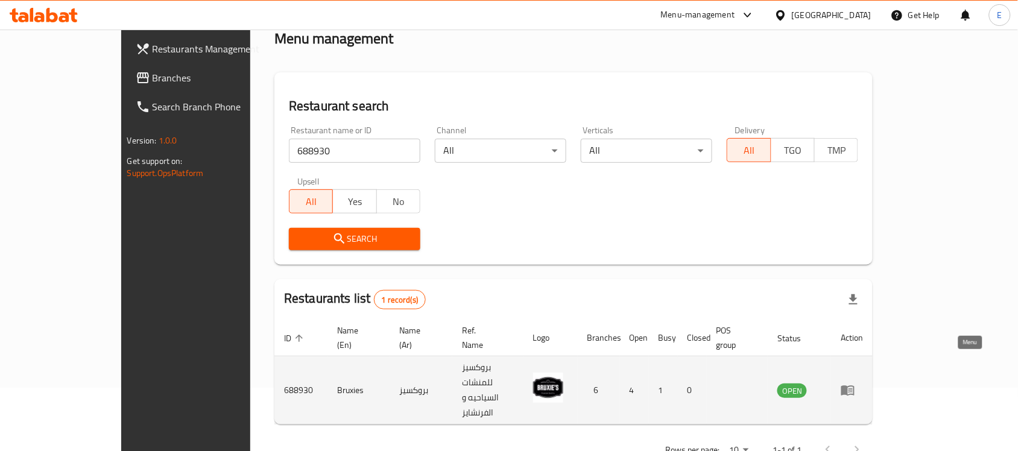
click at [863, 383] on link "enhanced table" at bounding box center [851, 390] width 22 height 14
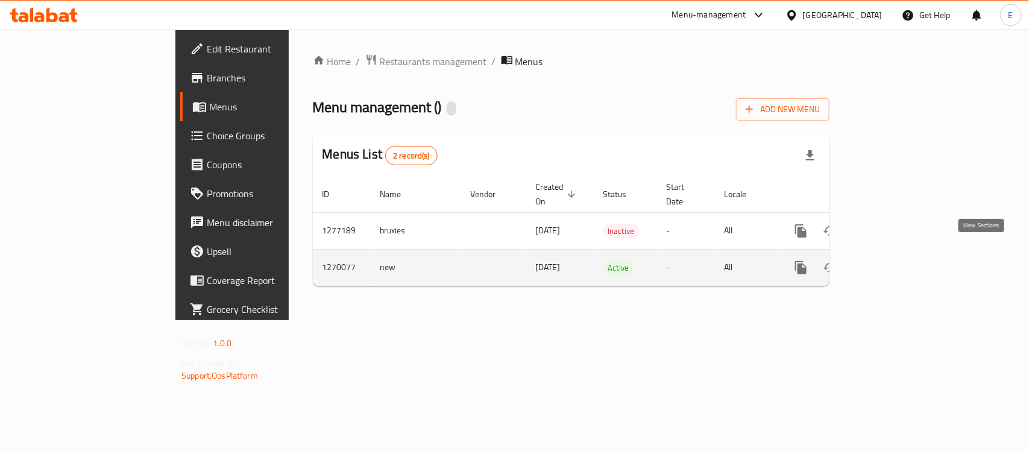
click at [895, 260] on icon "enhanced table" at bounding box center [888, 267] width 14 height 14
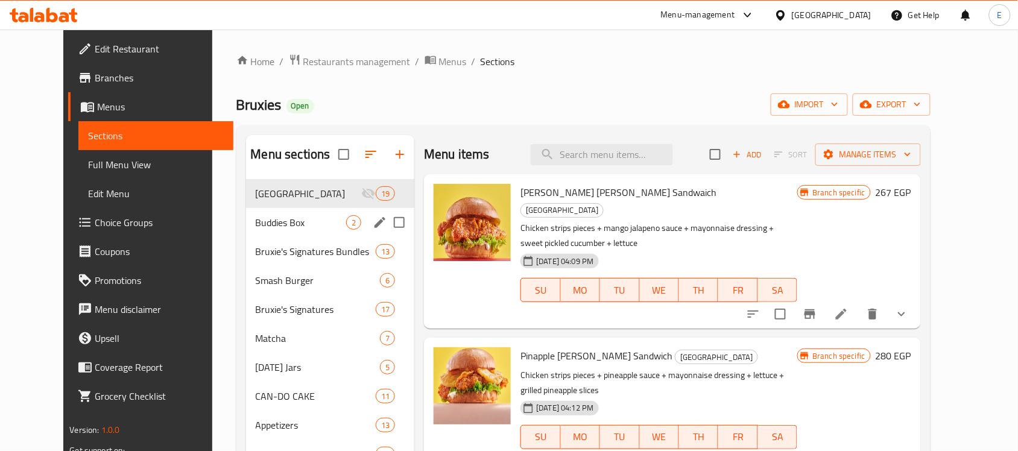
click at [287, 236] on div "Buddies Box 2" at bounding box center [330, 222] width 169 height 29
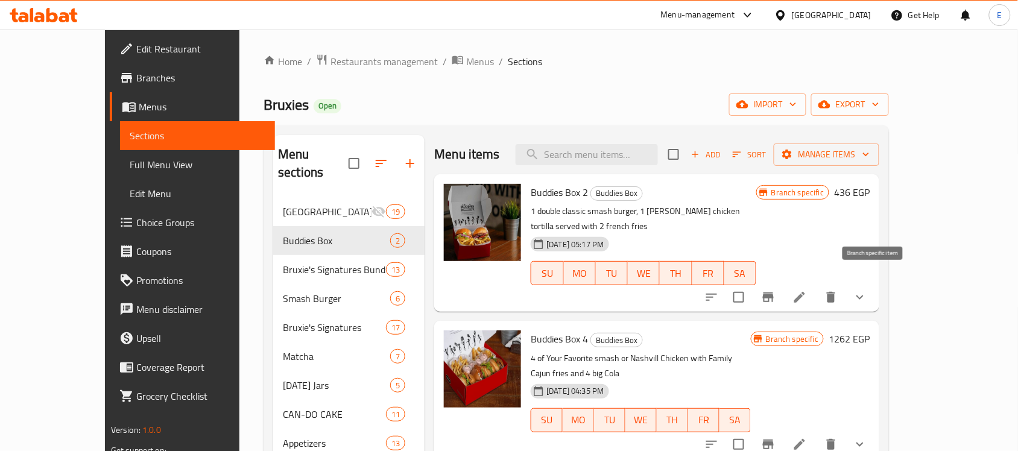
click at [782, 291] on button "Branch-specific-item" at bounding box center [768, 297] width 29 height 29
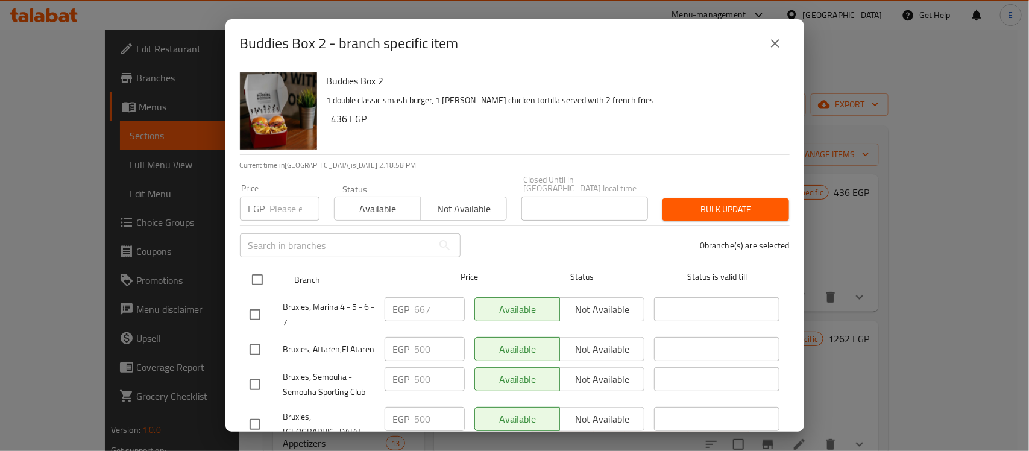
click at [258, 271] on input "checkbox" at bounding box center [257, 279] width 25 height 25
checkbox input "true"
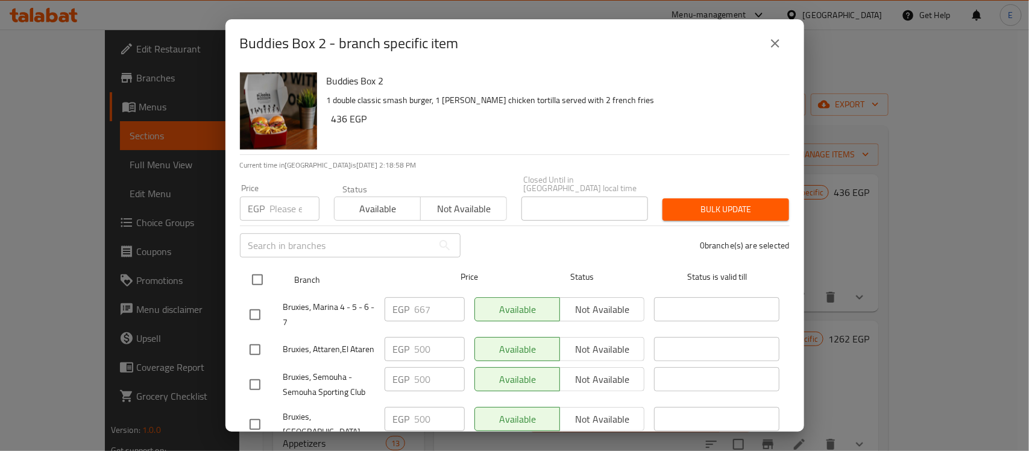
checkbox input "true"
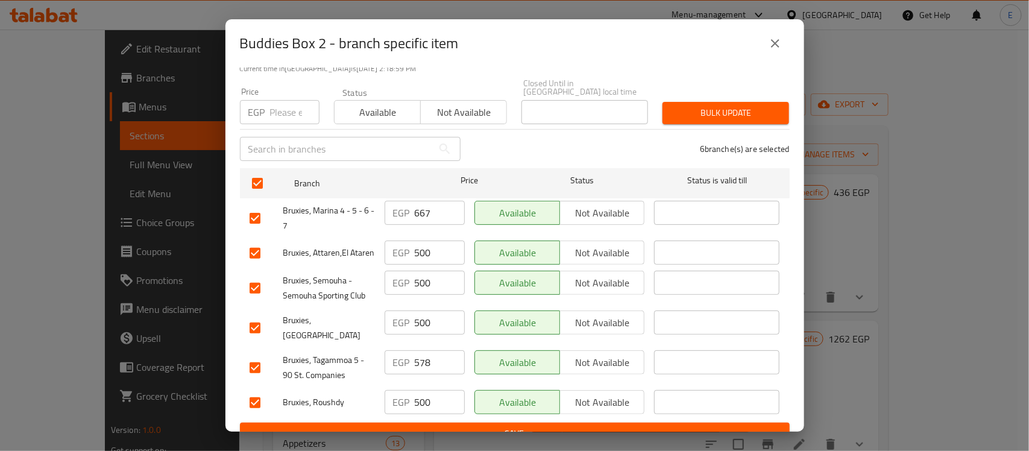
scroll to position [104, 0]
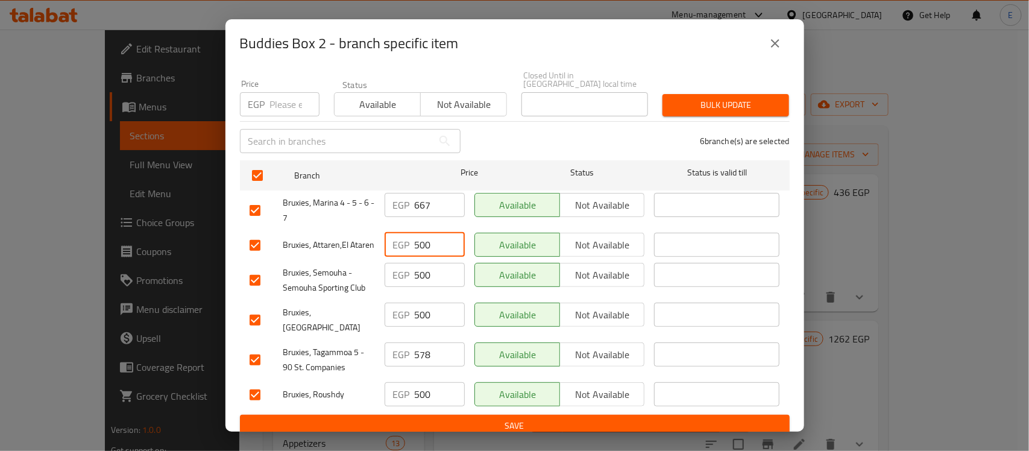
drag, startPoint x: 420, startPoint y: 242, endPoint x: 407, endPoint y: 245, distance: 13.6
click at [407, 245] on div "EGP 500 ​" at bounding box center [425, 245] width 80 height 24
click at [420, 239] on input "500" at bounding box center [440, 245] width 50 height 24
drag, startPoint x: 418, startPoint y: 236, endPoint x: 406, endPoint y: 236, distance: 12.1
click at [406, 236] on div "EGP 500 ​" at bounding box center [425, 245] width 80 height 24
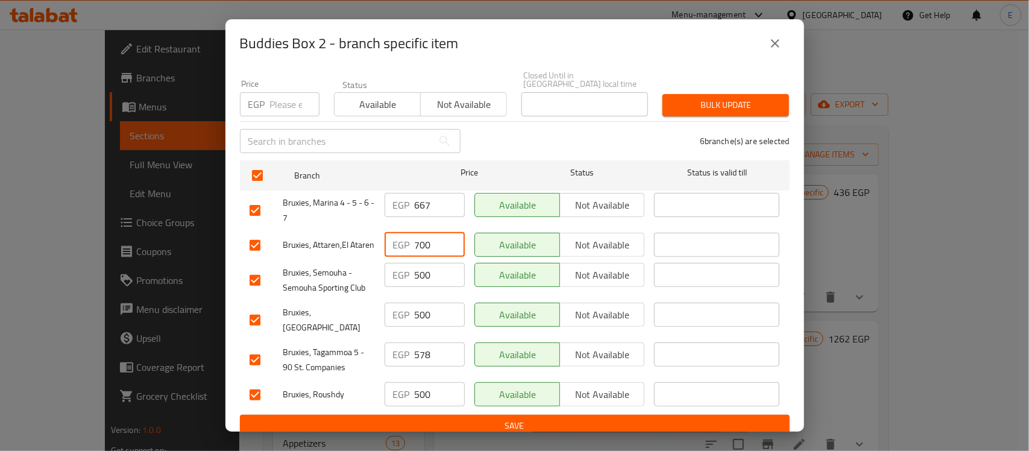
type input "700"
click at [410, 279] on div "EGP 500 ​" at bounding box center [425, 275] width 80 height 24
type input "700"
drag, startPoint x: 418, startPoint y: 321, endPoint x: 411, endPoint y: 323, distance: 6.9
click at [415, 323] on input "500" at bounding box center [440, 315] width 50 height 24
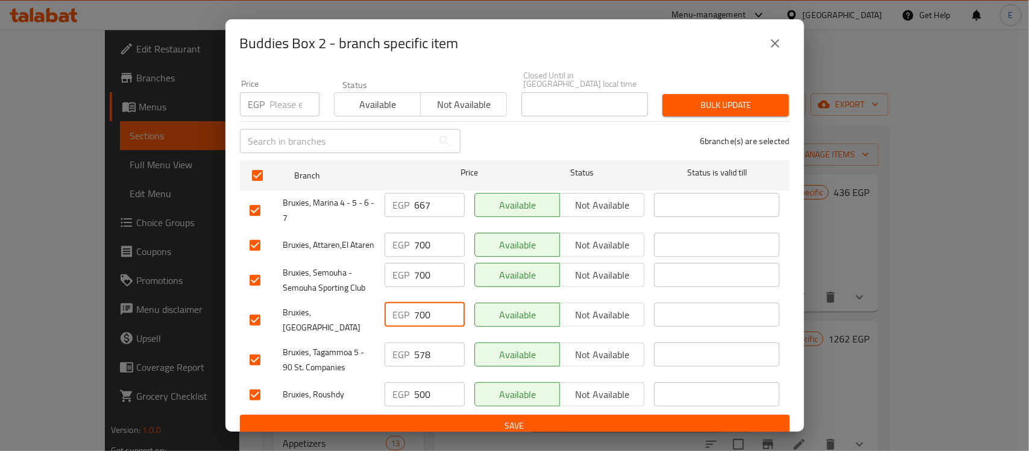
type input "700"
drag, startPoint x: 415, startPoint y: 348, endPoint x: 407, endPoint y: 351, distance: 8.2
click at [407, 351] on div "EGP 578 ​" at bounding box center [425, 354] width 80 height 24
type input "778"
click at [415, 387] on input "500" at bounding box center [440, 394] width 50 height 24
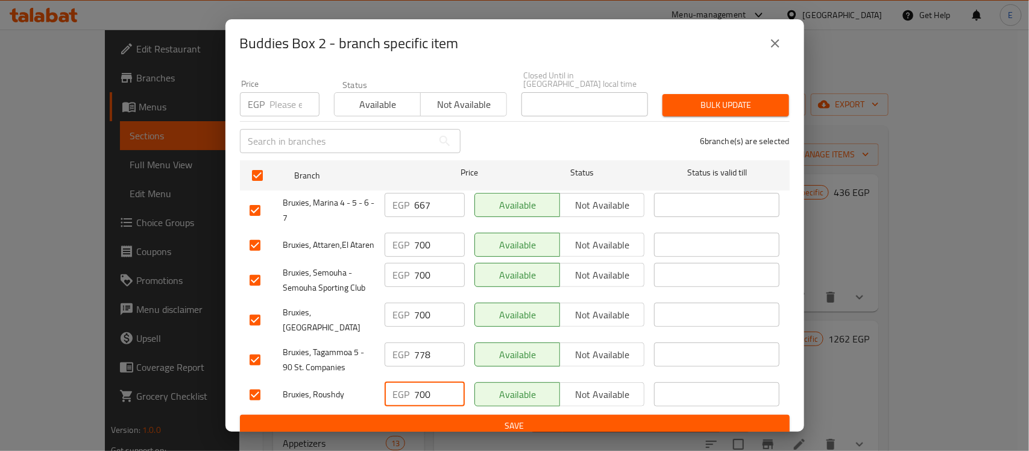
type input "700"
click at [392, 362] on div "EGP 778 ​" at bounding box center [425, 360] width 90 height 45
click at [494, 418] on span "Save" at bounding box center [515, 425] width 530 height 15
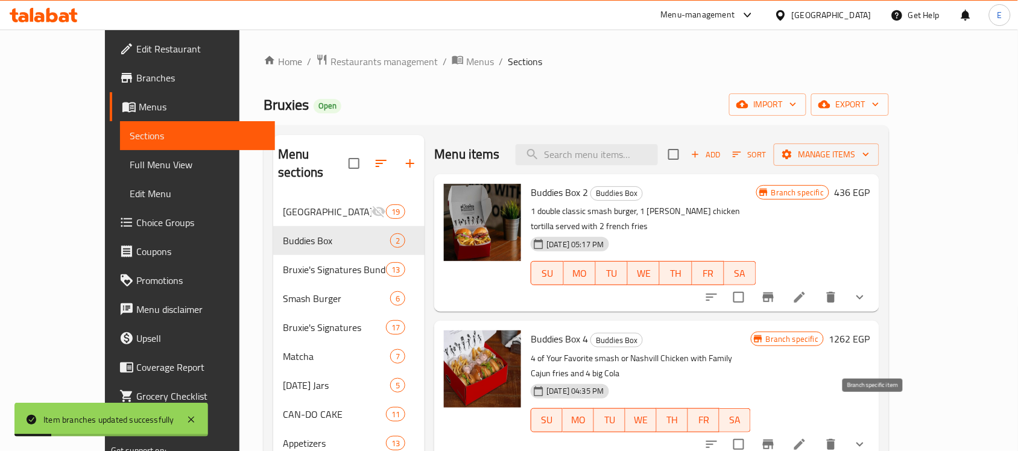
click at [782, 430] on button "Branch-specific-item" at bounding box center [768, 444] width 29 height 29
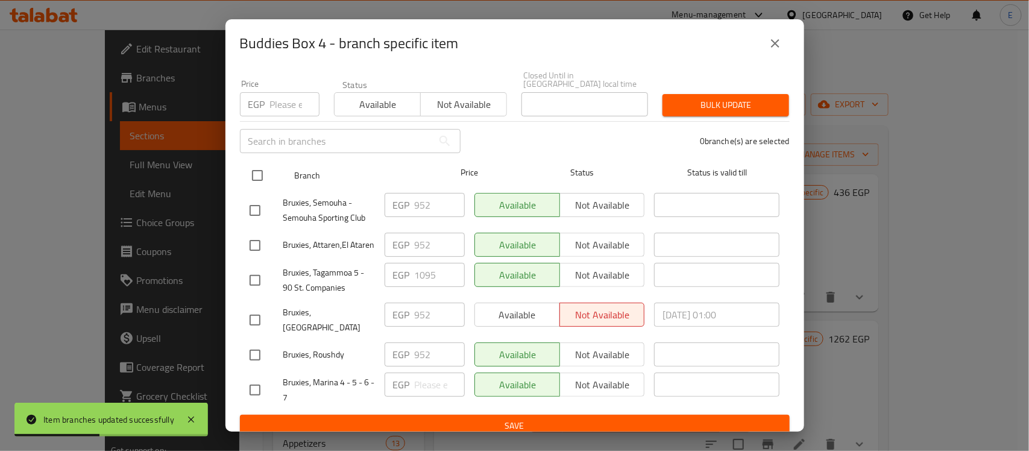
click at [254, 166] on input "checkbox" at bounding box center [257, 175] width 25 height 25
checkbox input "true"
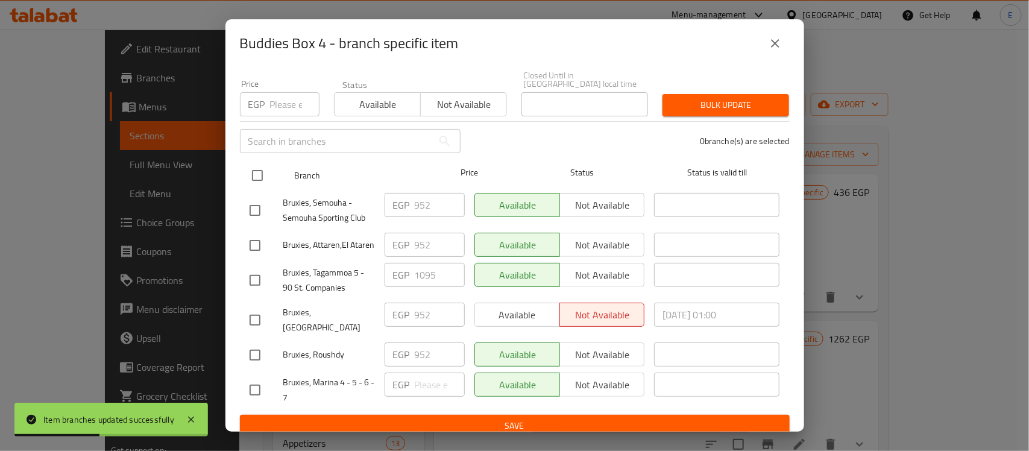
checkbox input "true"
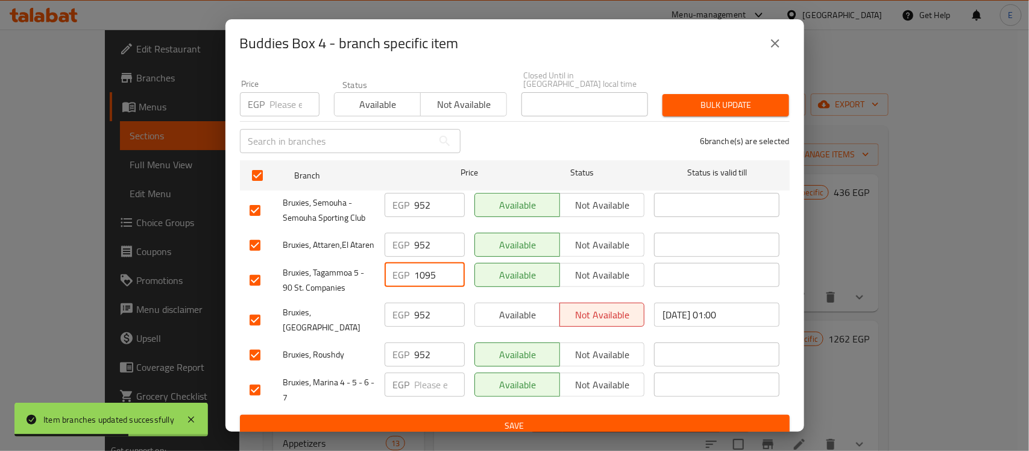
click at [411, 273] on div "EGP 1095 ​" at bounding box center [425, 275] width 80 height 24
click at [421, 278] on input "1095" at bounding box center [440, 275] width 50 height 24
click at [420, 276] on input "1095" at bounding box center [440, 275] width 50 height 24
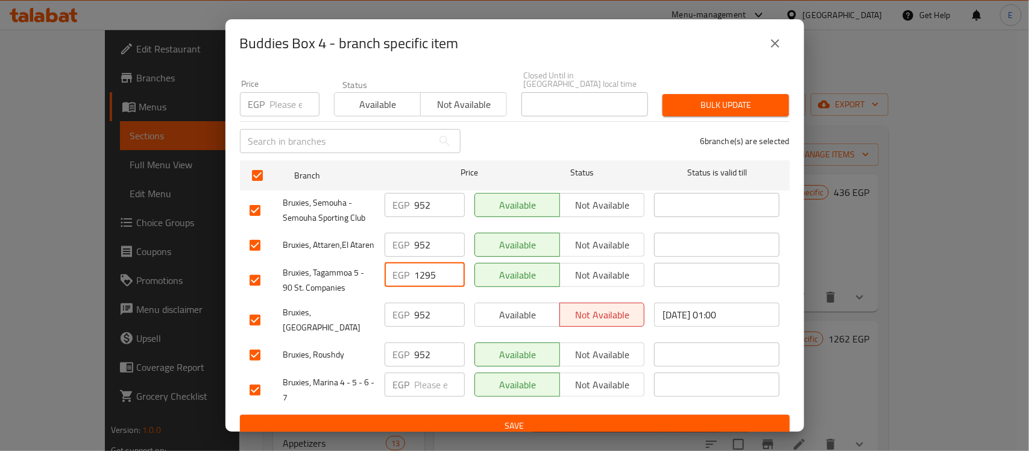
type input "1295"
click at [415, 239] on input "952" at bounding box center [440, 245] width 50 height 24
type input "1152"
drag, startPoint x: 417, startPoint y: 199, endPoint x: 410, endPoint y: 200, distance: 7.3
click at [410, 200] on div "EGP 952 ​" at bounding box center [425, 205] width 80 height 24
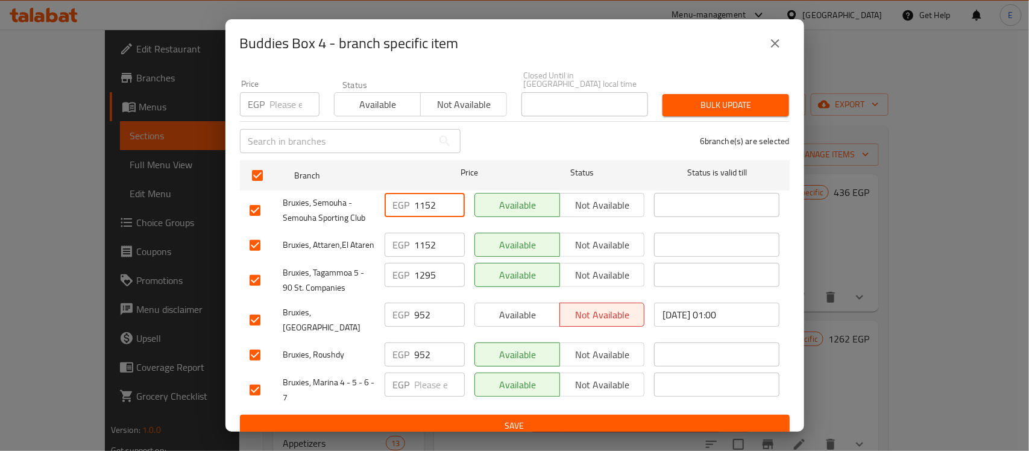
type input "1152"
drag, startPoint x: 415, startPoint y: 345, endPoint x: 407, endPoint y: 341, distance: 8.9
click at [407, 342] on div "EGP 952 ​" at bounding box center [425, 354] width 80 height 24
type input "1152"
drag, startPoint x: 419, startPoint y: 320, endPoint x: 408, endPoint y: 315, distance: 12.4
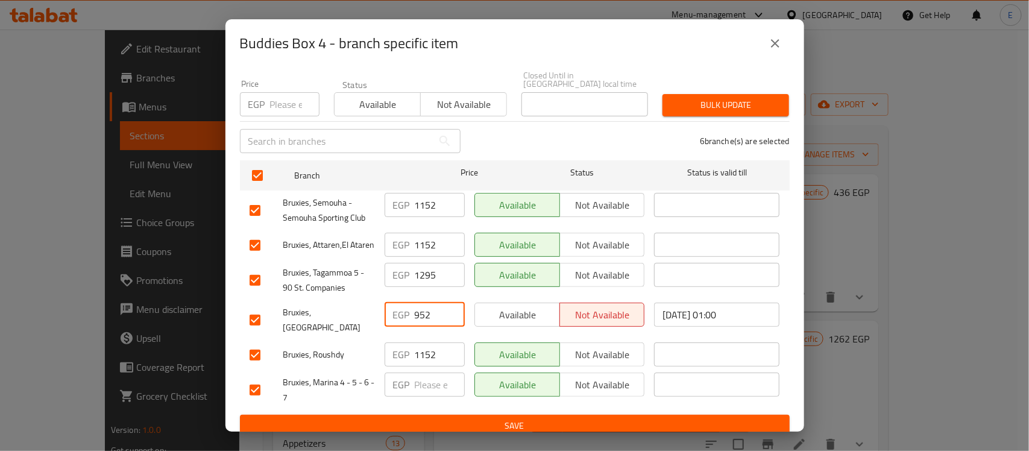
click at [410, 317] on div "EGP 952 ​" at bounding box center [425, 315] width 80 height 24
type input "1152"
drag, startPoint x: 418, startPoint y: 282, endPoint x: 423, endPoint y: 285, distance: 6.2
click at [423, 285] on input "1295" at bounding box center [440, 275] width 50 height 24
type input "1495"
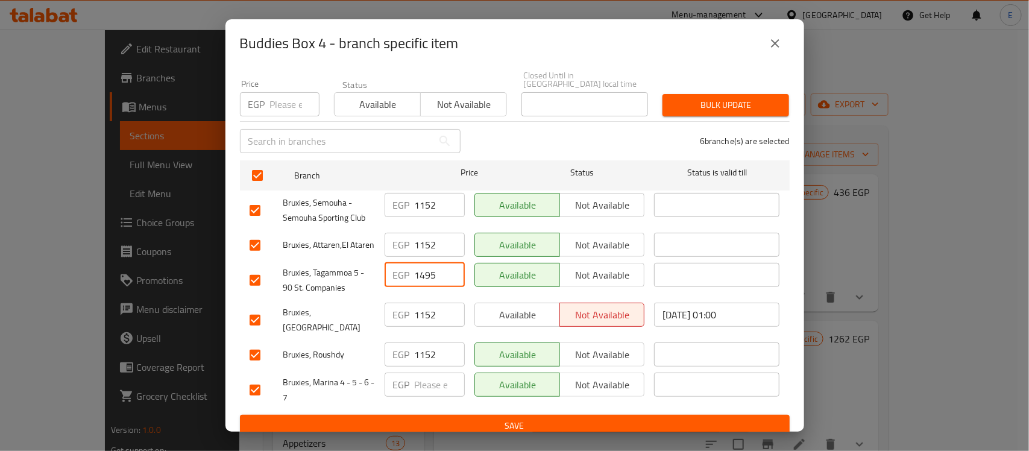
click at [459, 418] on span "Save" at bounding box center [515, 425] width 530 height 15
